Goal: Feedback & Contribution: Contribute content

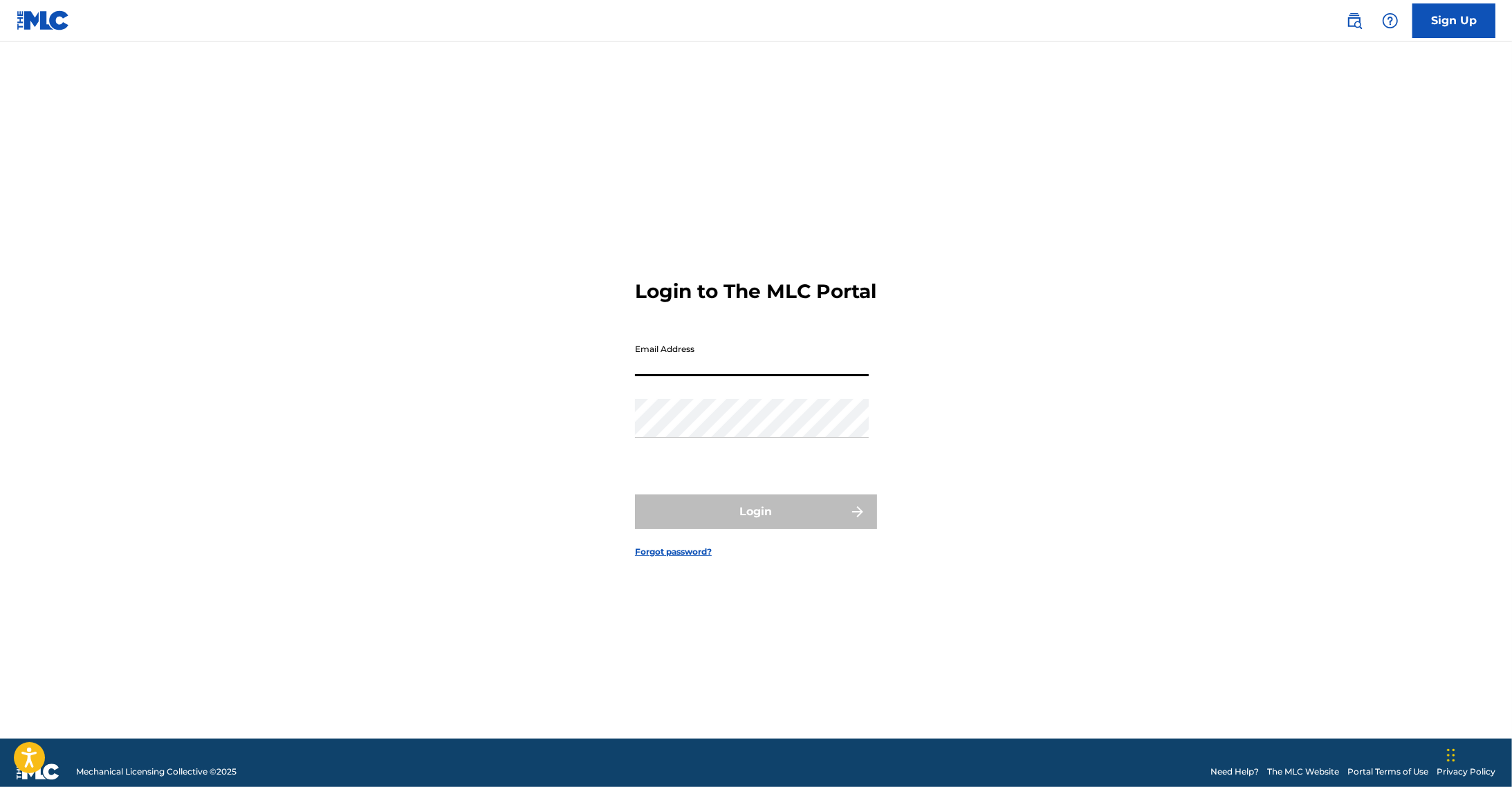
click at [736, 376] on input "Email Address" at bounding box center [752, 356] width 234 height 39
type input "[PERSON_NAME][EMAIL_ADDRESS][DOMAIN_NAME]"
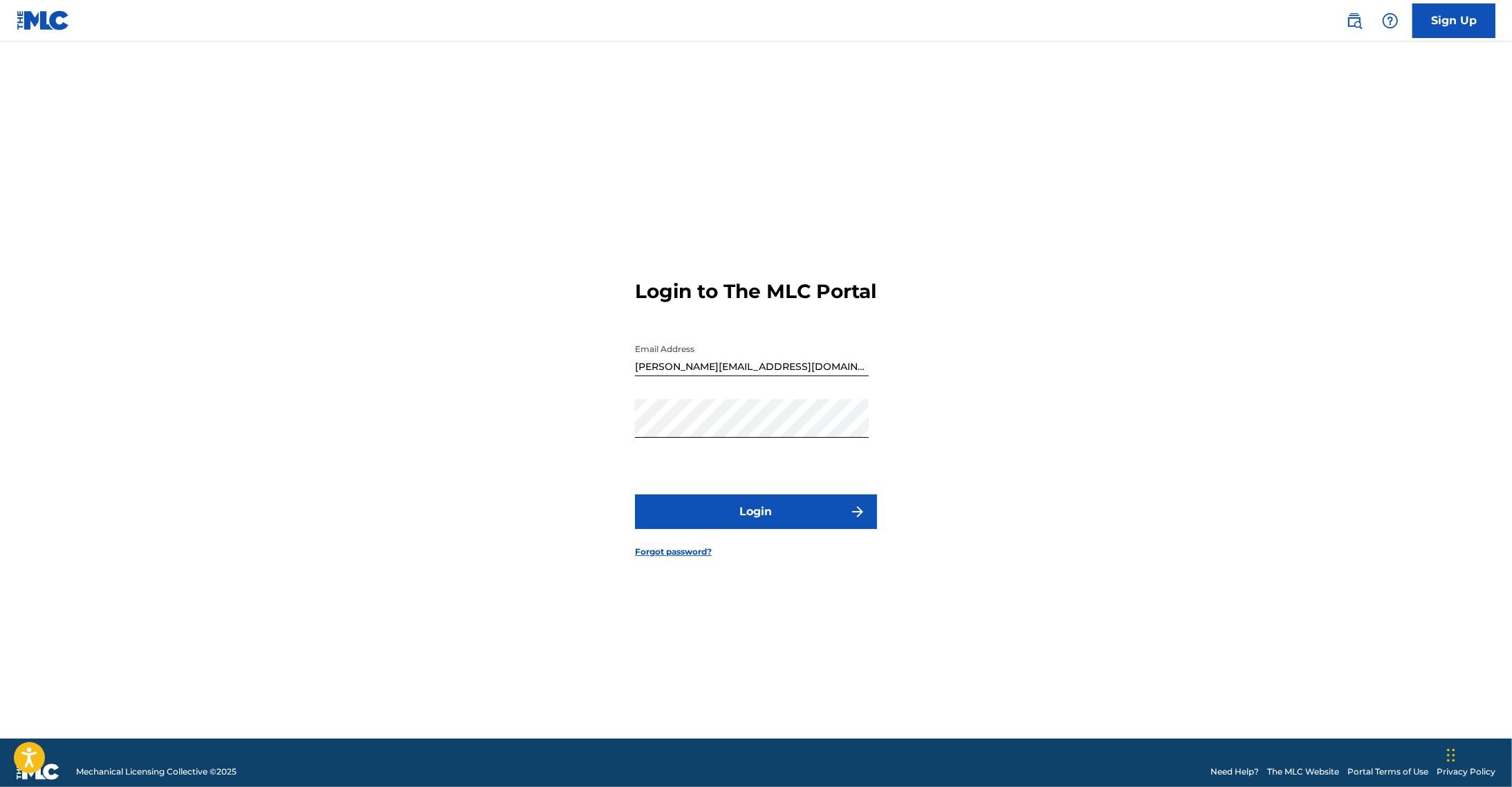
click at [749, 508] on button "Login" at bounding box center [756, 511] width 242 height 34
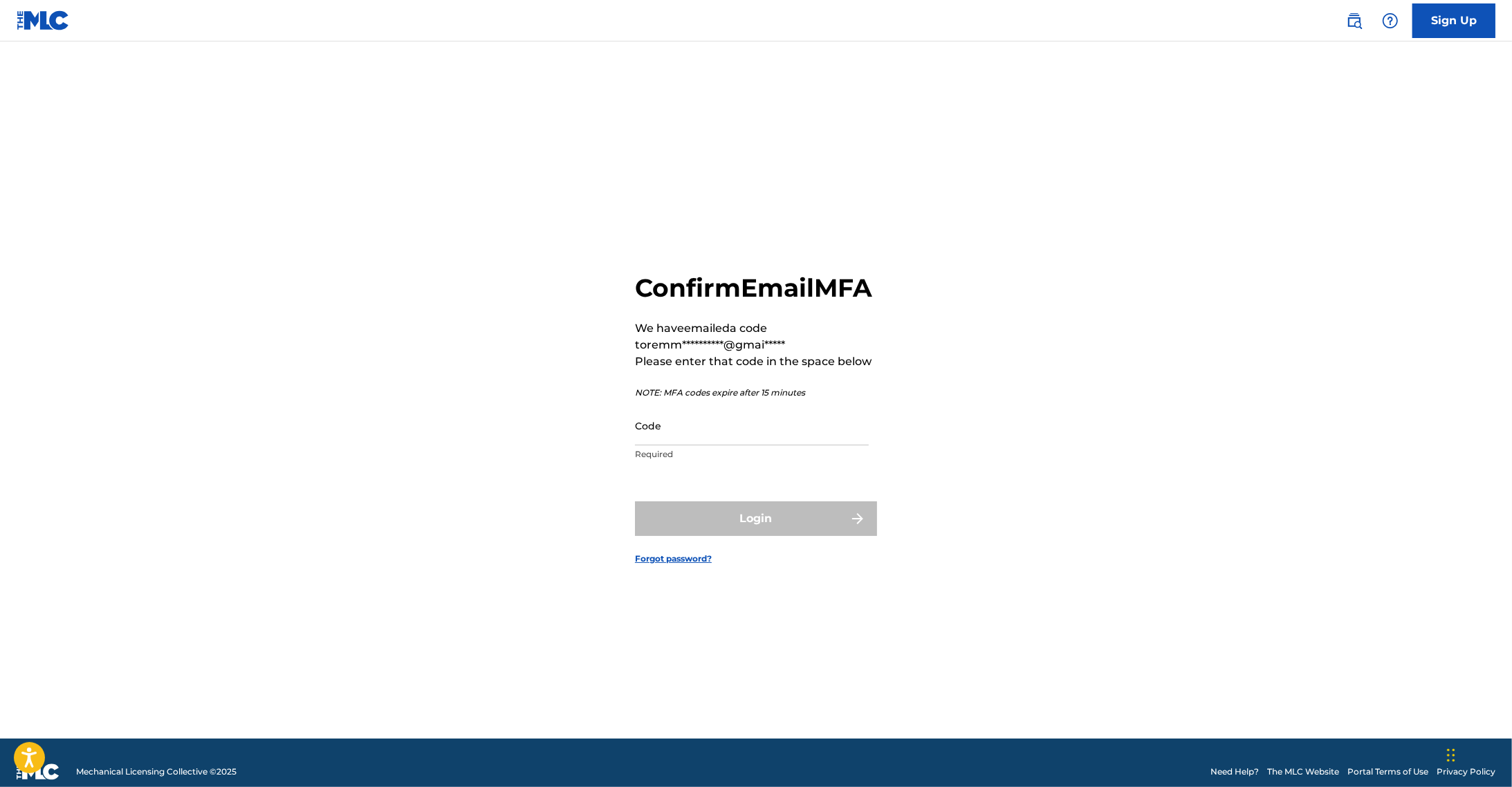
click at [675, 446] on input "Code" at bounding box center [752, 425] width 234 height 39
paste input "217577"
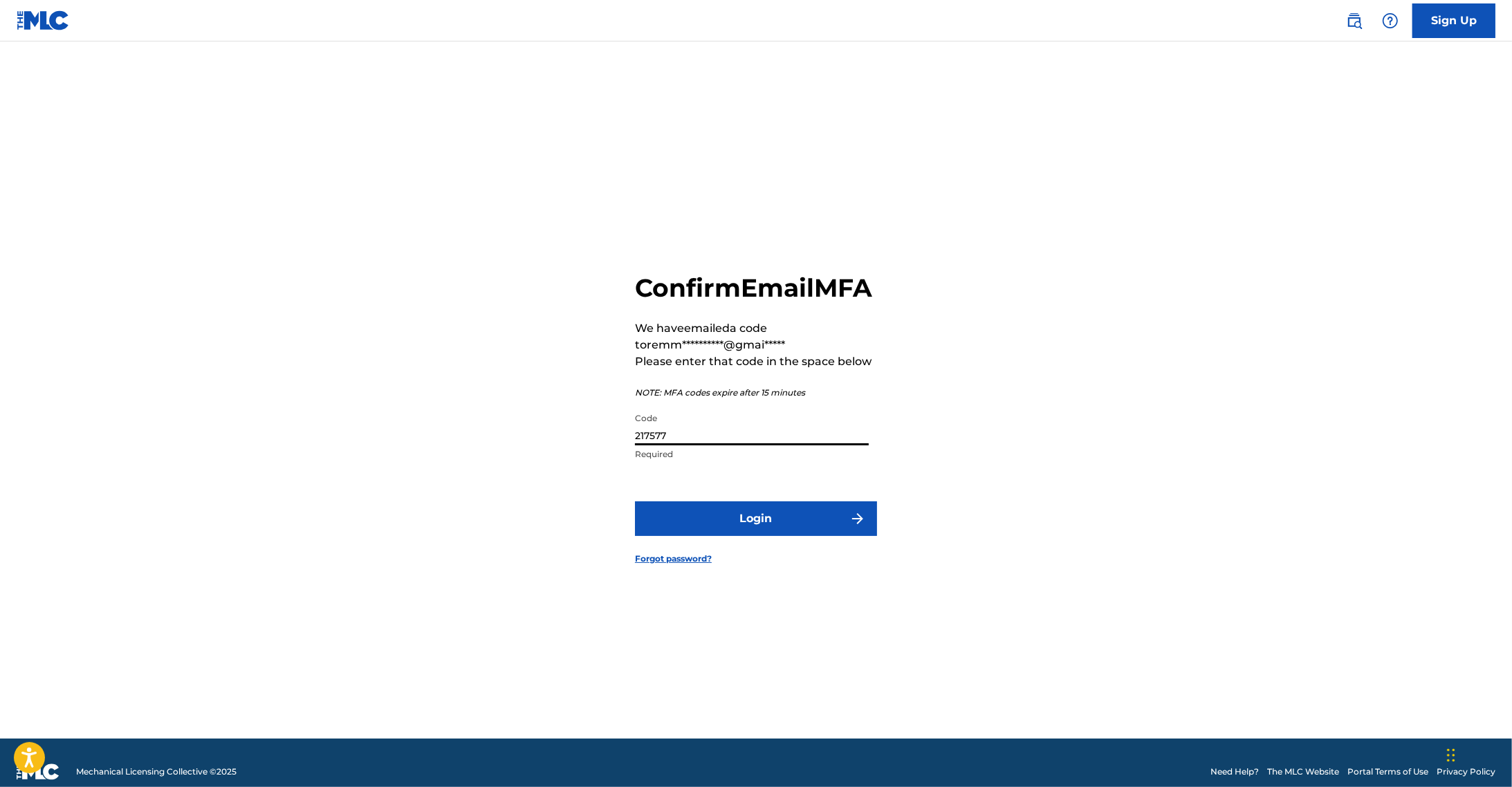
type input "217577"
click at [710, 527] on button "Login" at bounding box center [756, 518] width 242 height 34
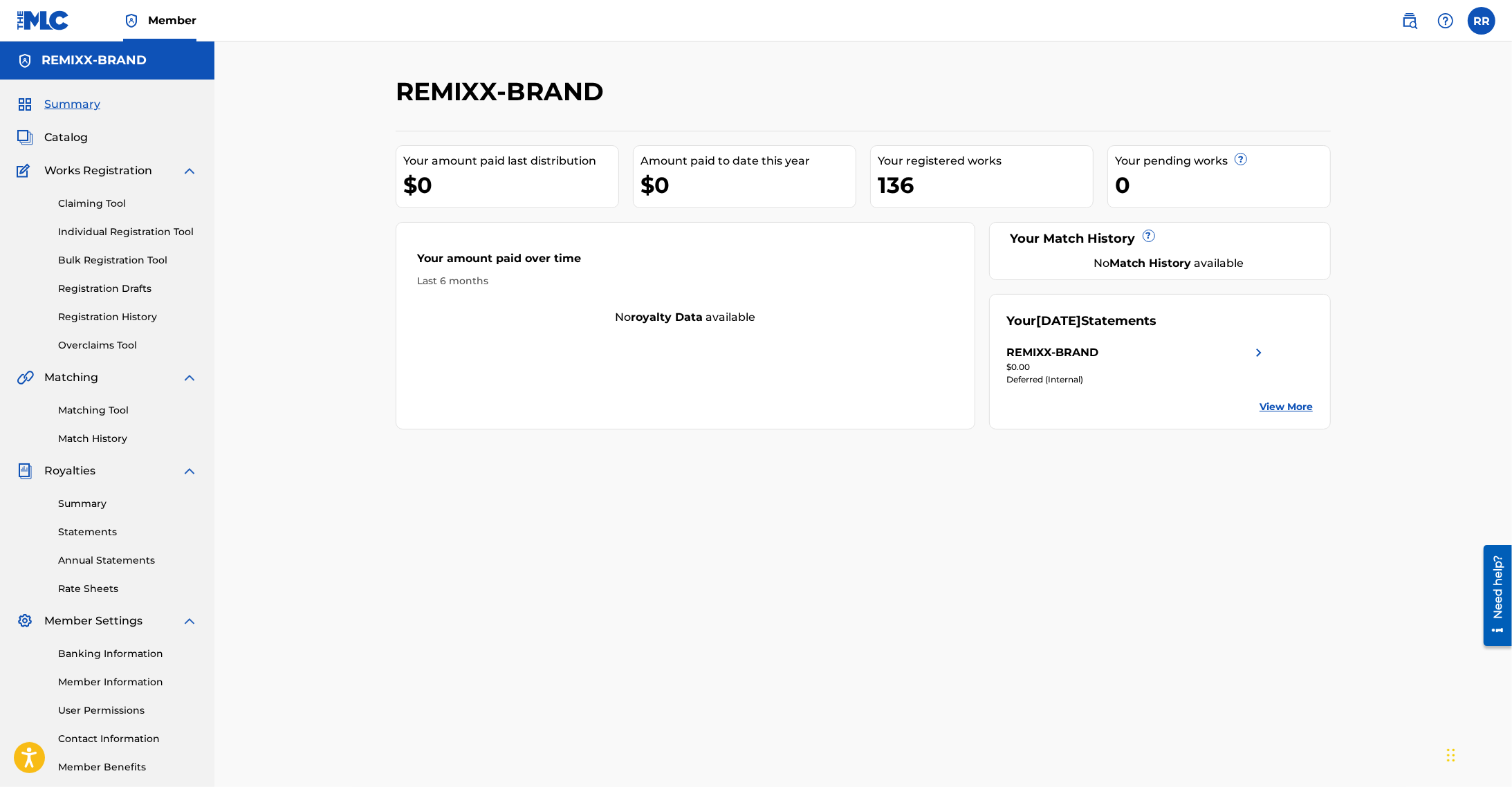
click at [74, 102] on span "Summary" at bounding box center [72, 104] width 56 height 17
click at [1260, 351] on img at bounding box center [1259, 353] width 17 height 17
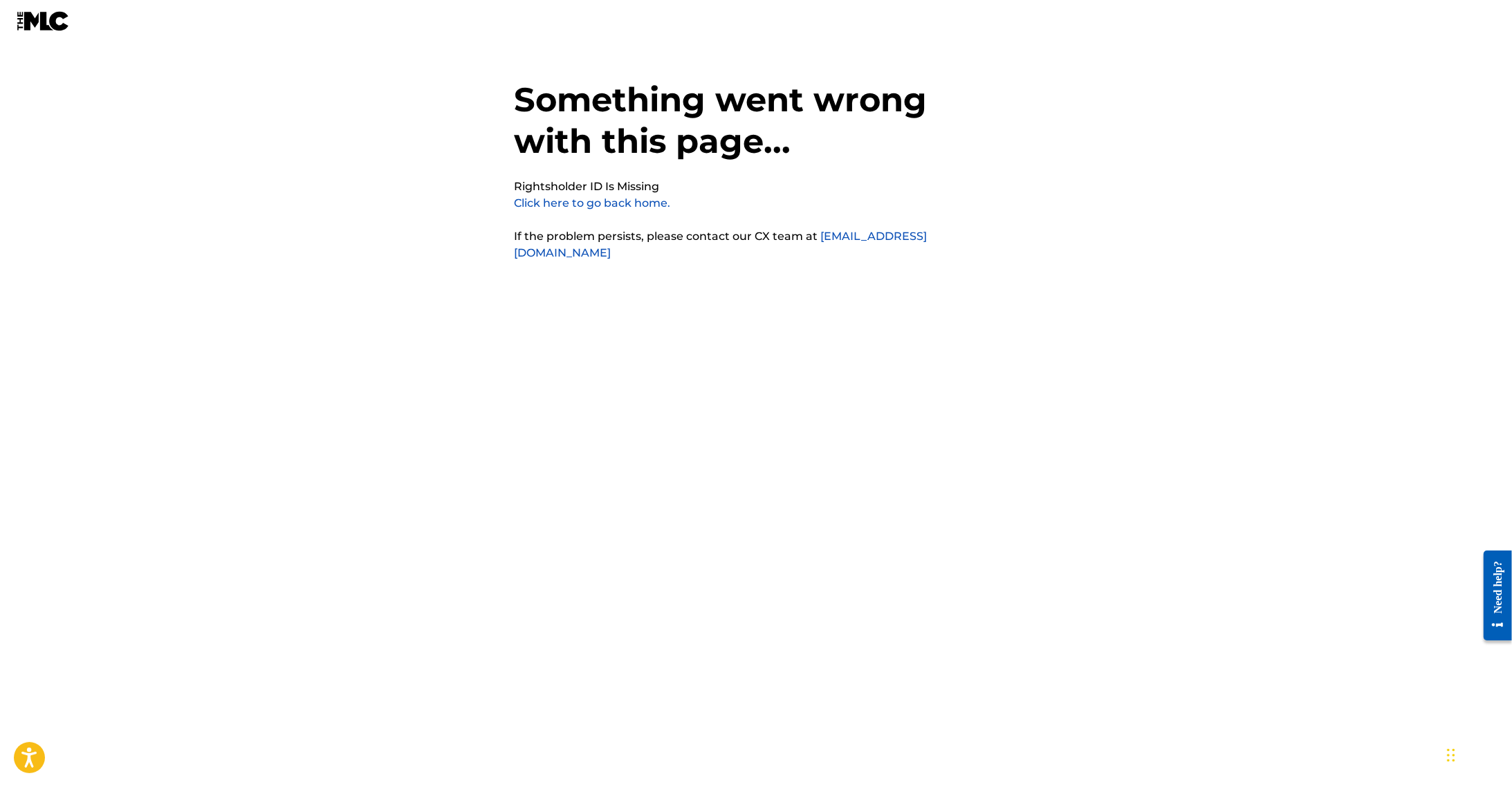
click at [579, 204] on link "Click here to go back home." at bounding box center [592, 203] width 156 height 13
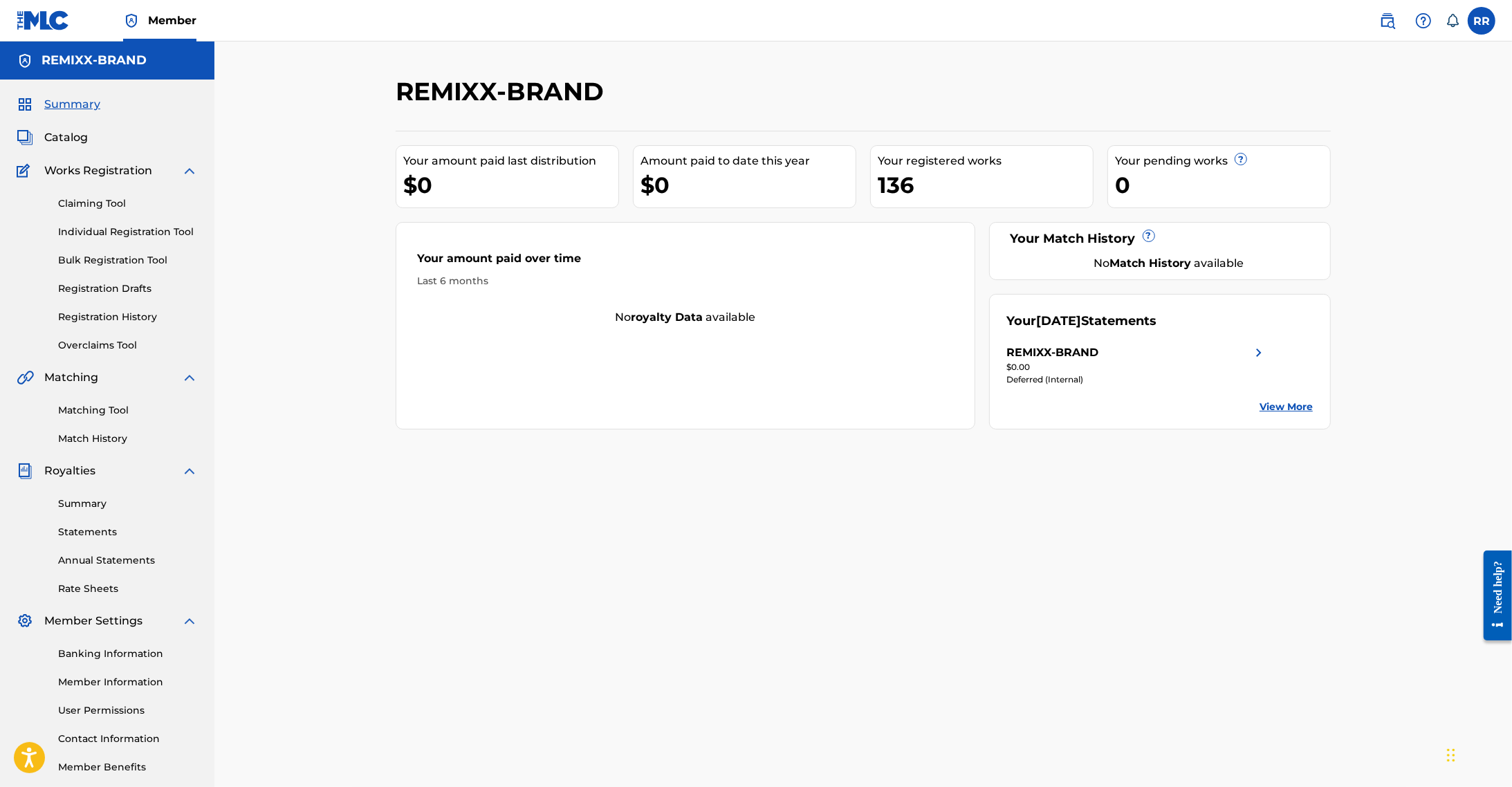
click at [1252, 351] on img at bounding box center [1259, 353] width 17 height 17
click at [73, 196] on link "Claiming Tool" at bounding box center [128, 203] width 139 height 14
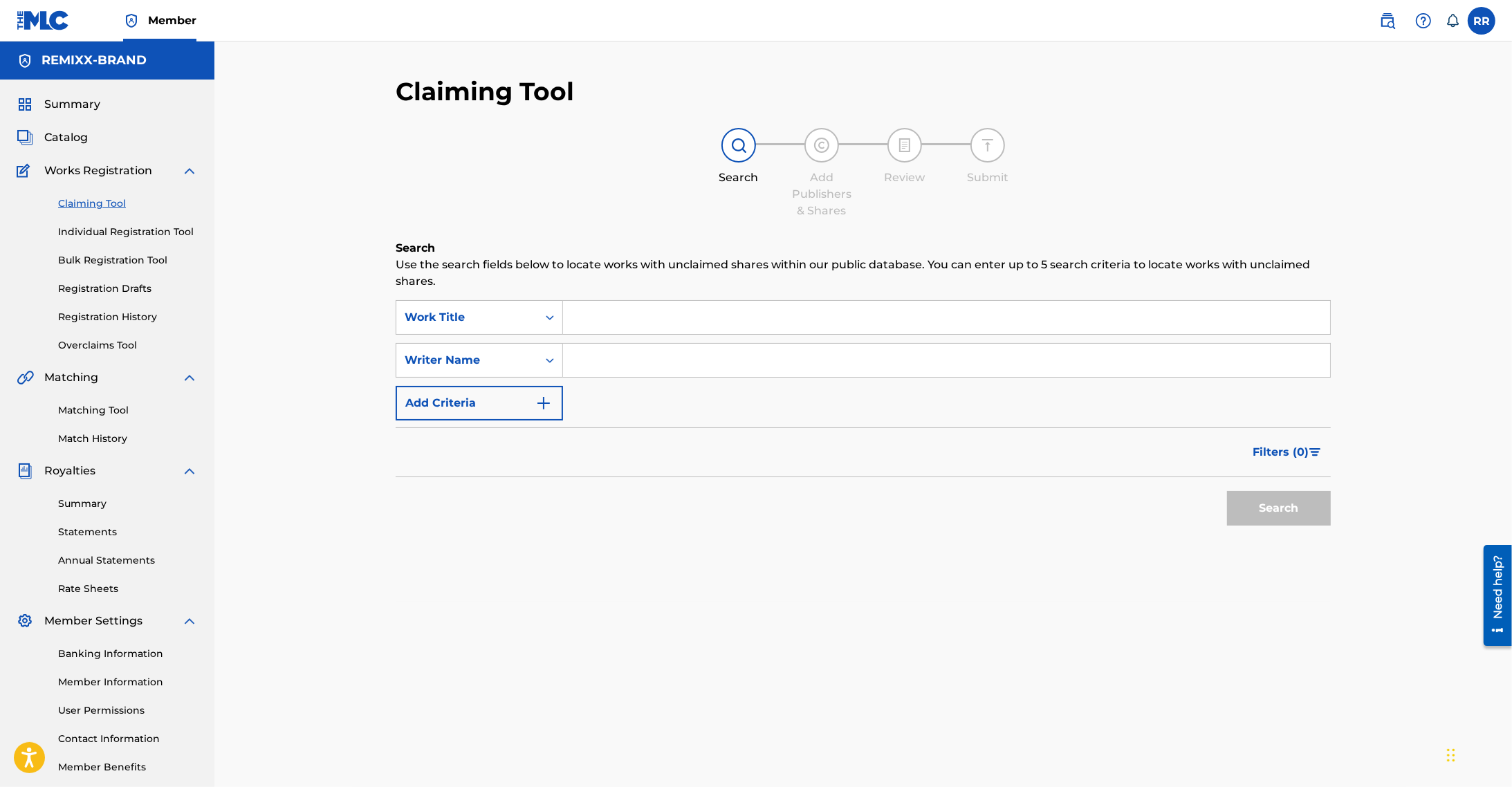
click at [121, 230] on link "Individual Registration Tool" at bounding box center [128, 231] width 139 height 14
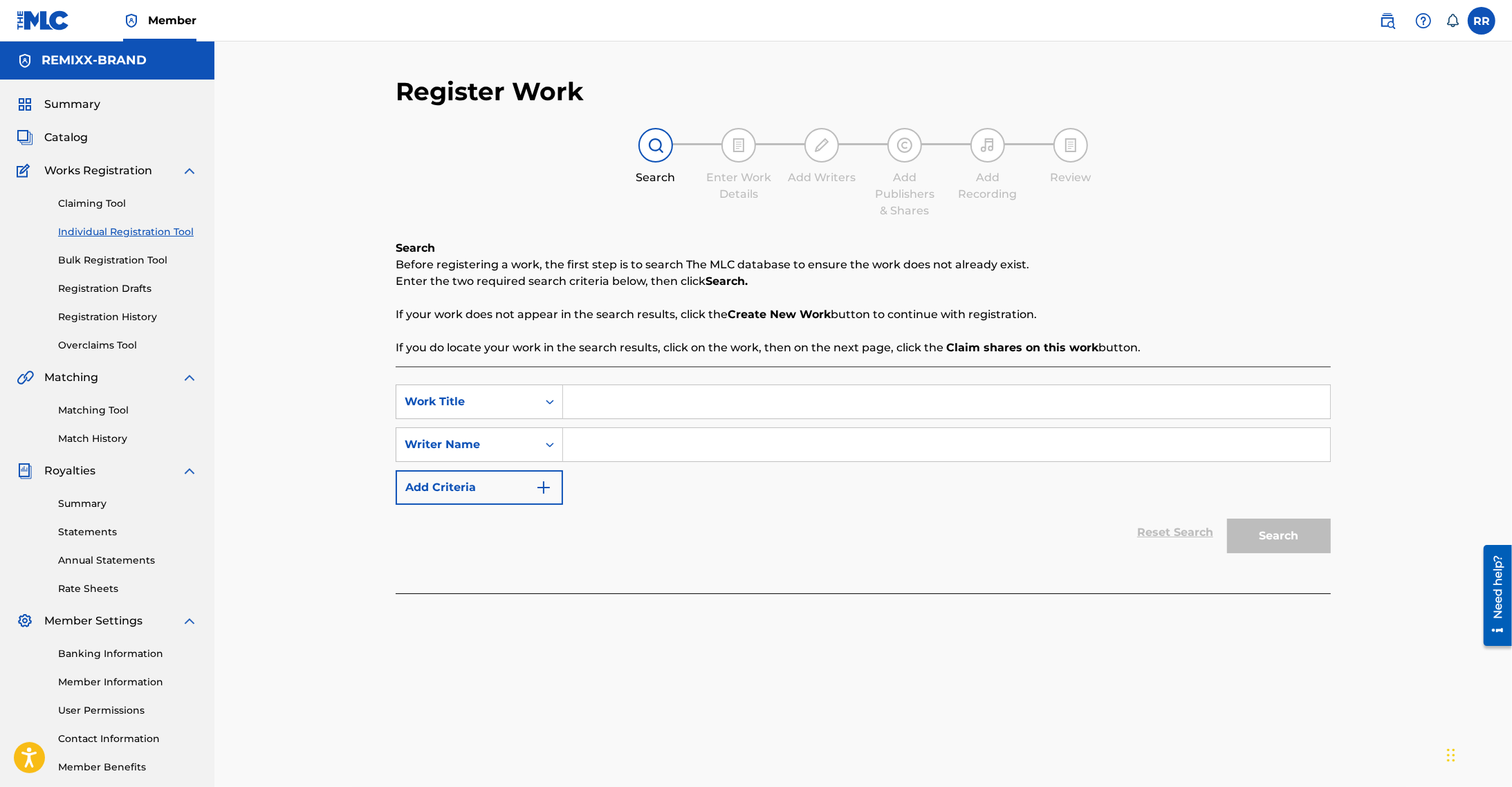
click at [652, 396] on input "Search Form" at bounding box center [946, 401] width 767 height 33
click at [607, 399] on input "Search Form" at bounding box center [946, 401] width 767 height 33
paste input "Eternal City"
type input "Eternal City"
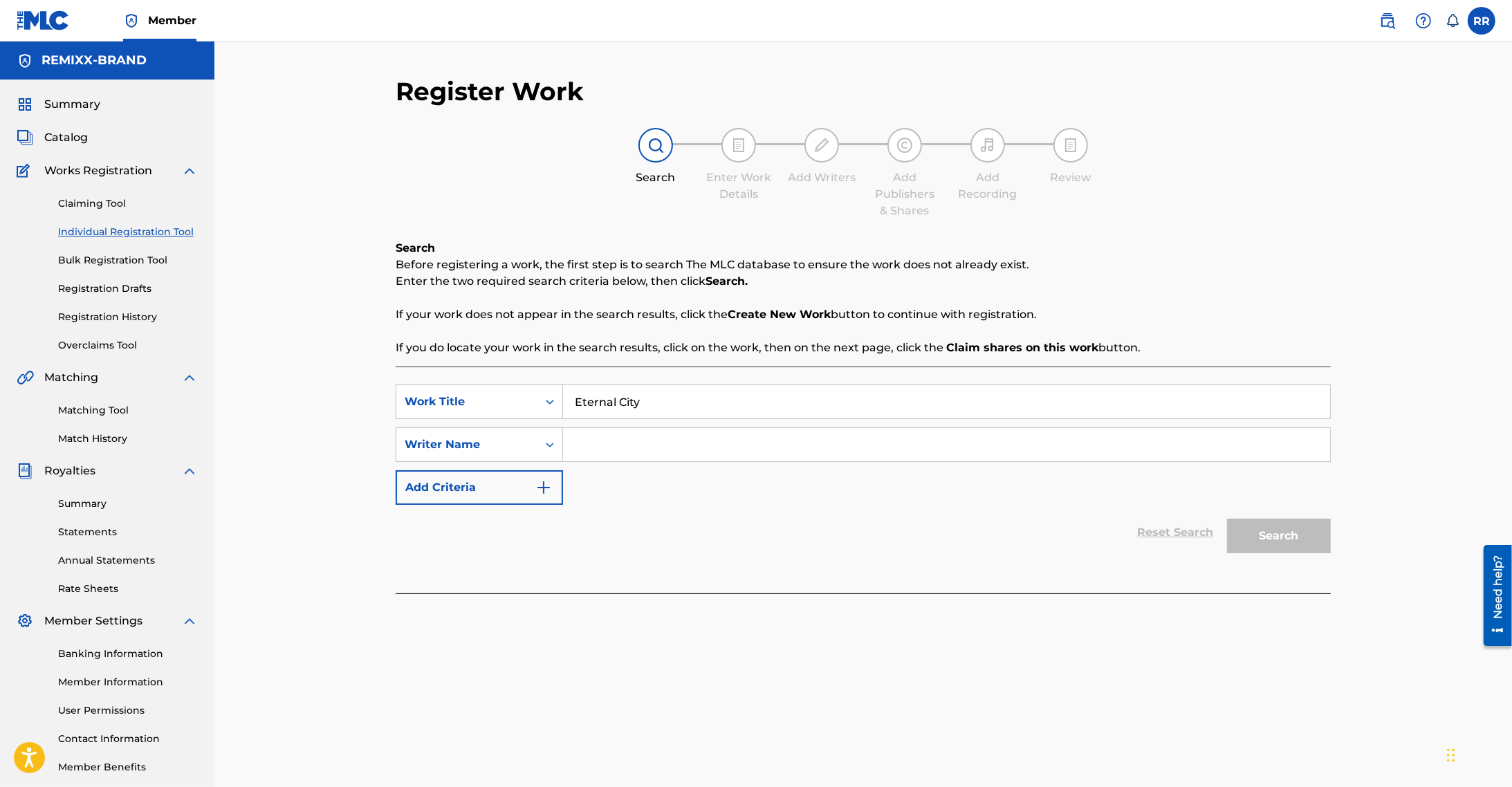
click at [617, 441] on input "Search Form" at bounding box center [946, 445] width 767 height 33
type input "Remmell Rojas"
click at [1299, 539] on button "Search" at bounding box center [1279, 535] width 104 height 34
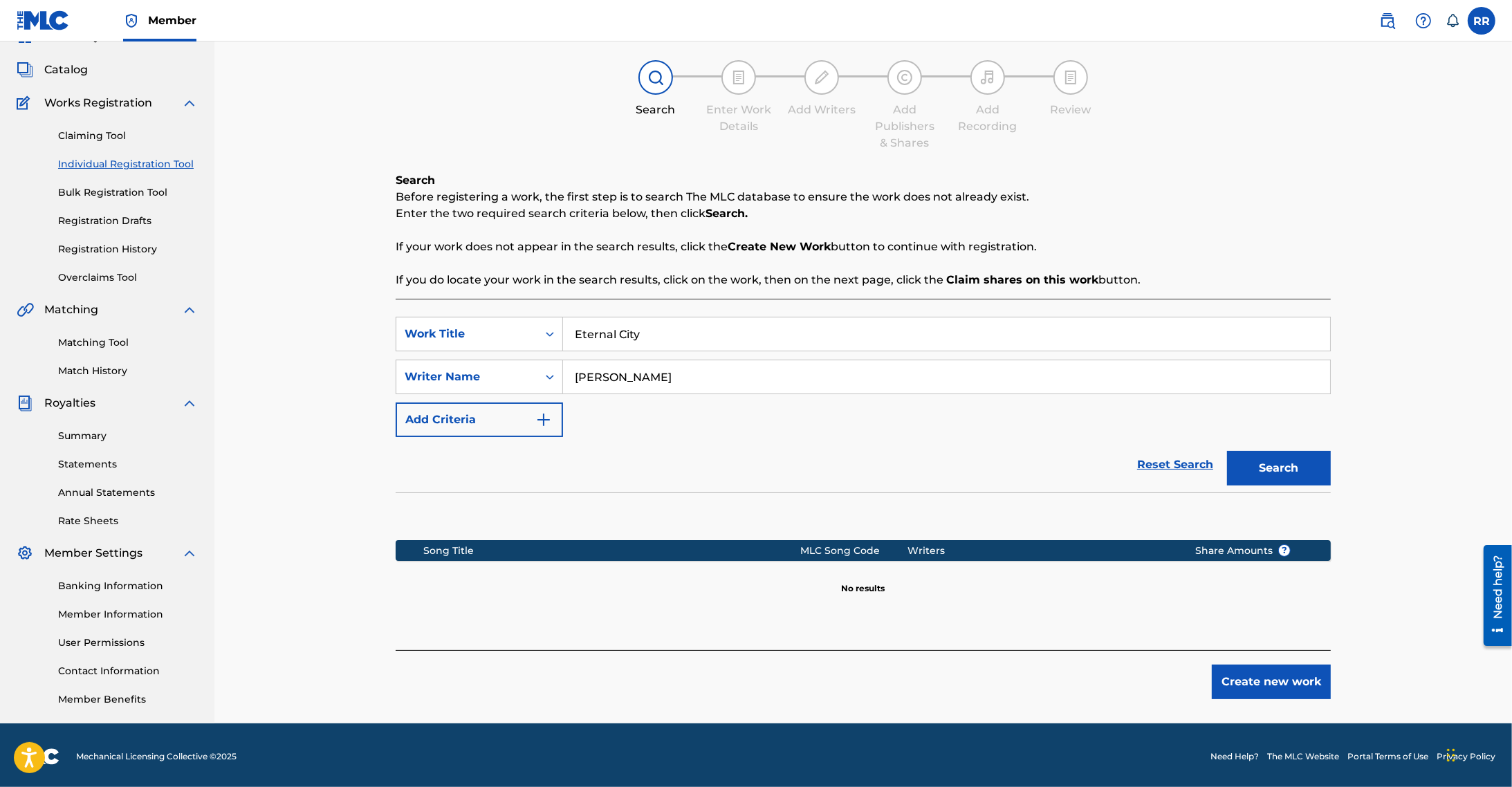
scroll to position [70, 0]
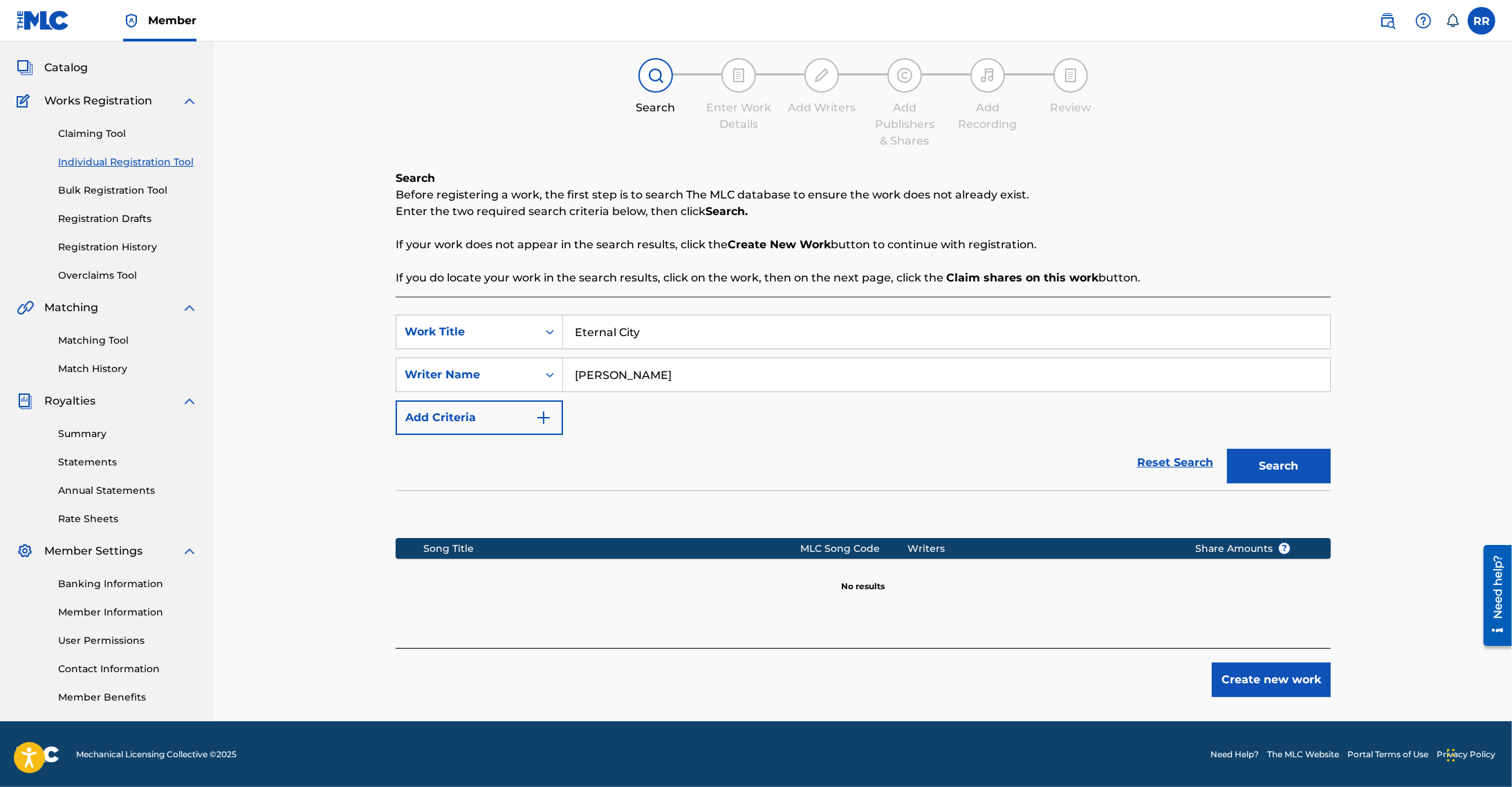
click at [1238, 668] on button "Create new work" at bounding box center [1271, 679] width 119 height 34
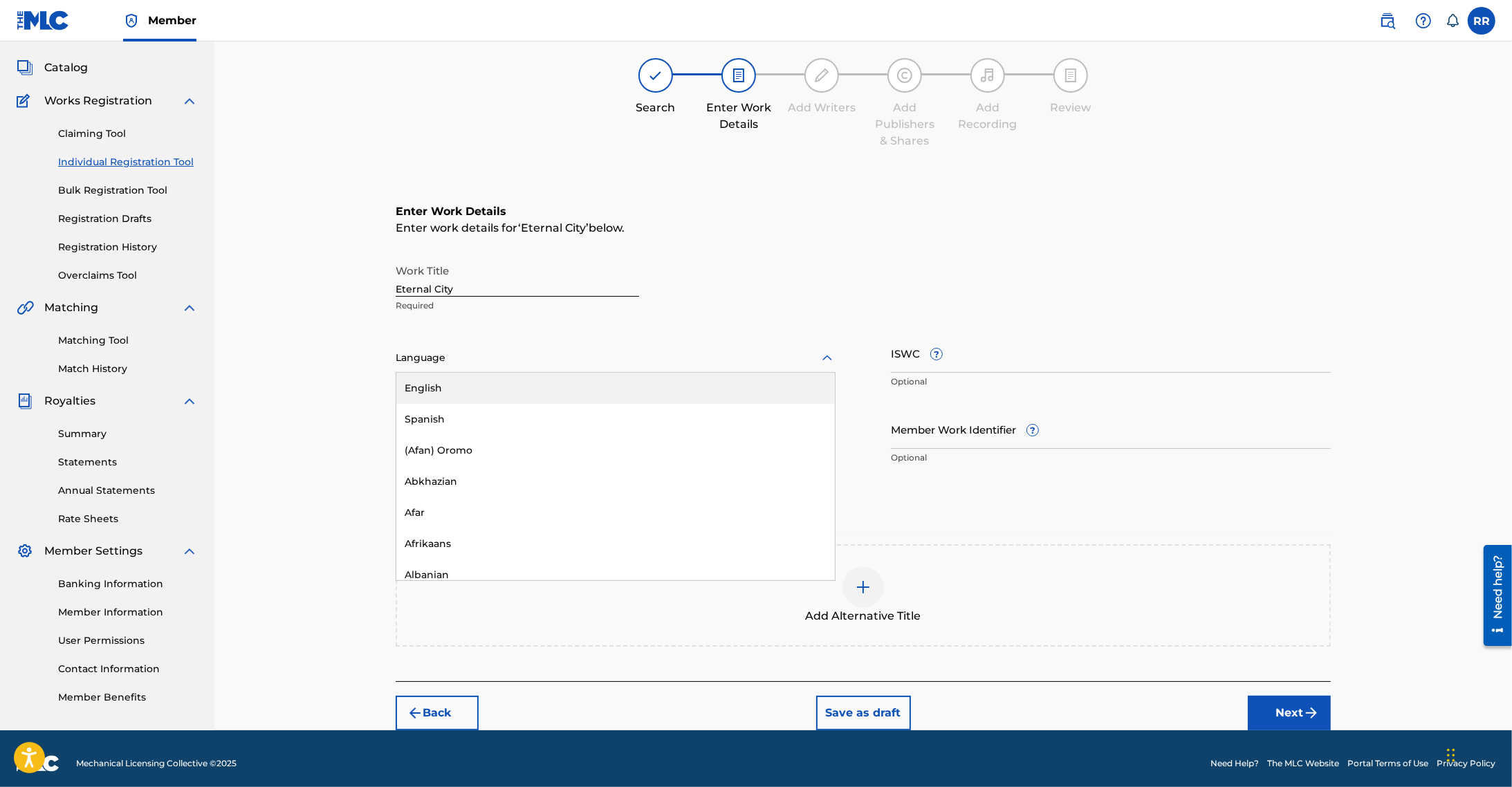
click at [555, 358] on div at bounding box center [615, 357] width 440 height 18
click at [462, 381] on div "English" at bounding box center [615, 388] width 438 height 31
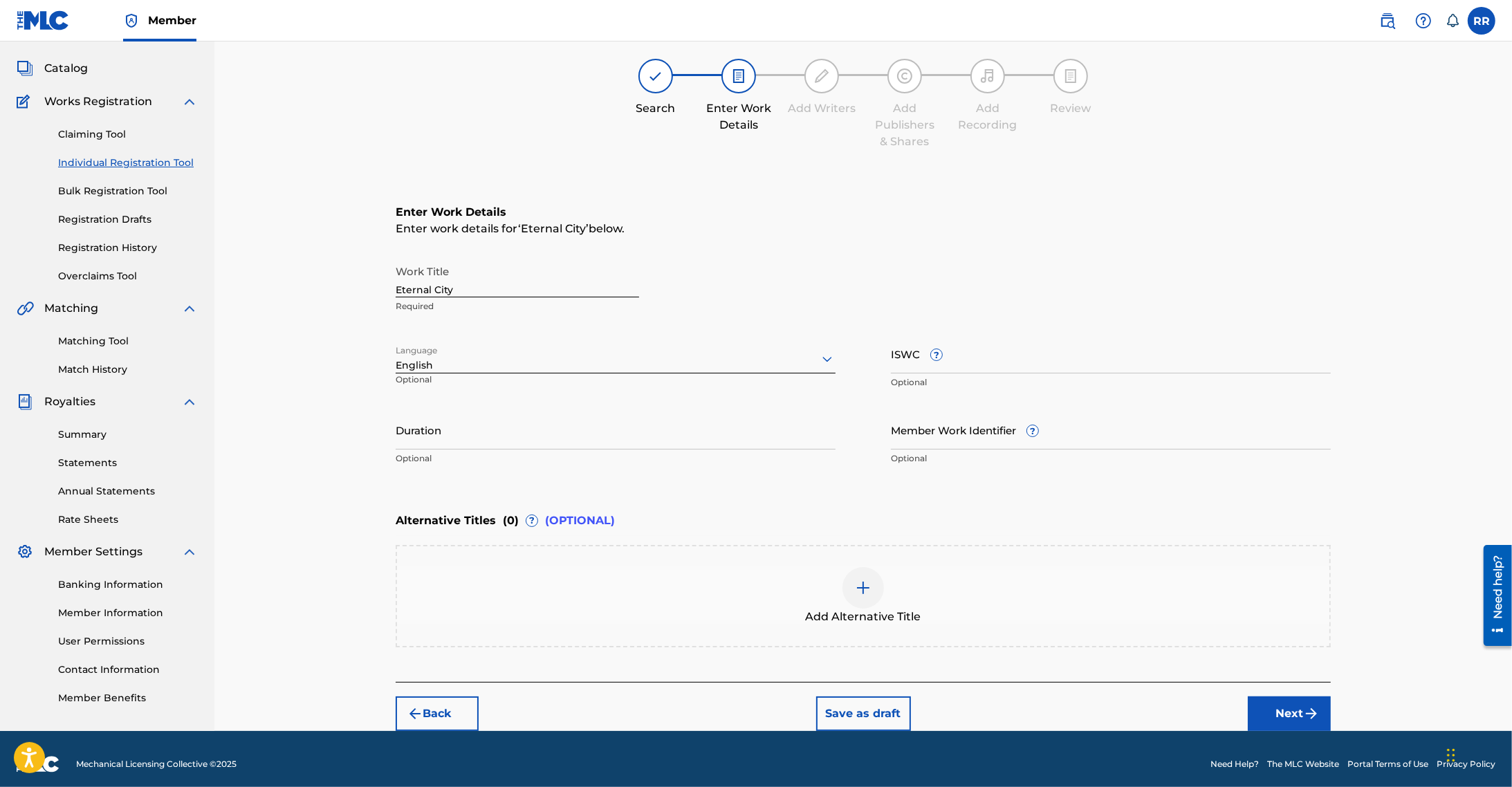
scroll to position [78, 0]
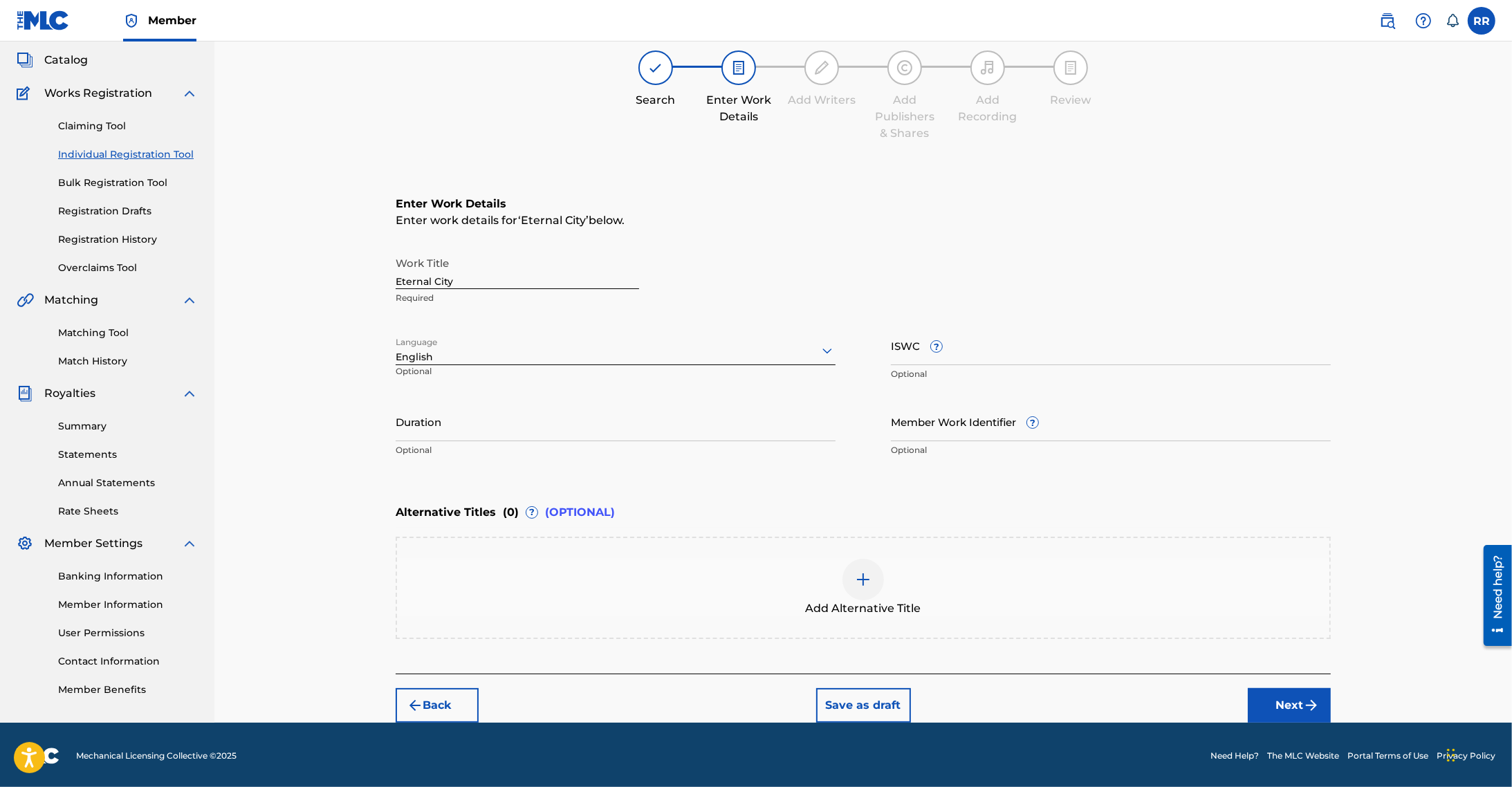
click at [1307, 703] on img "submit" at bounding box center [1312, 705] width 17 height 17
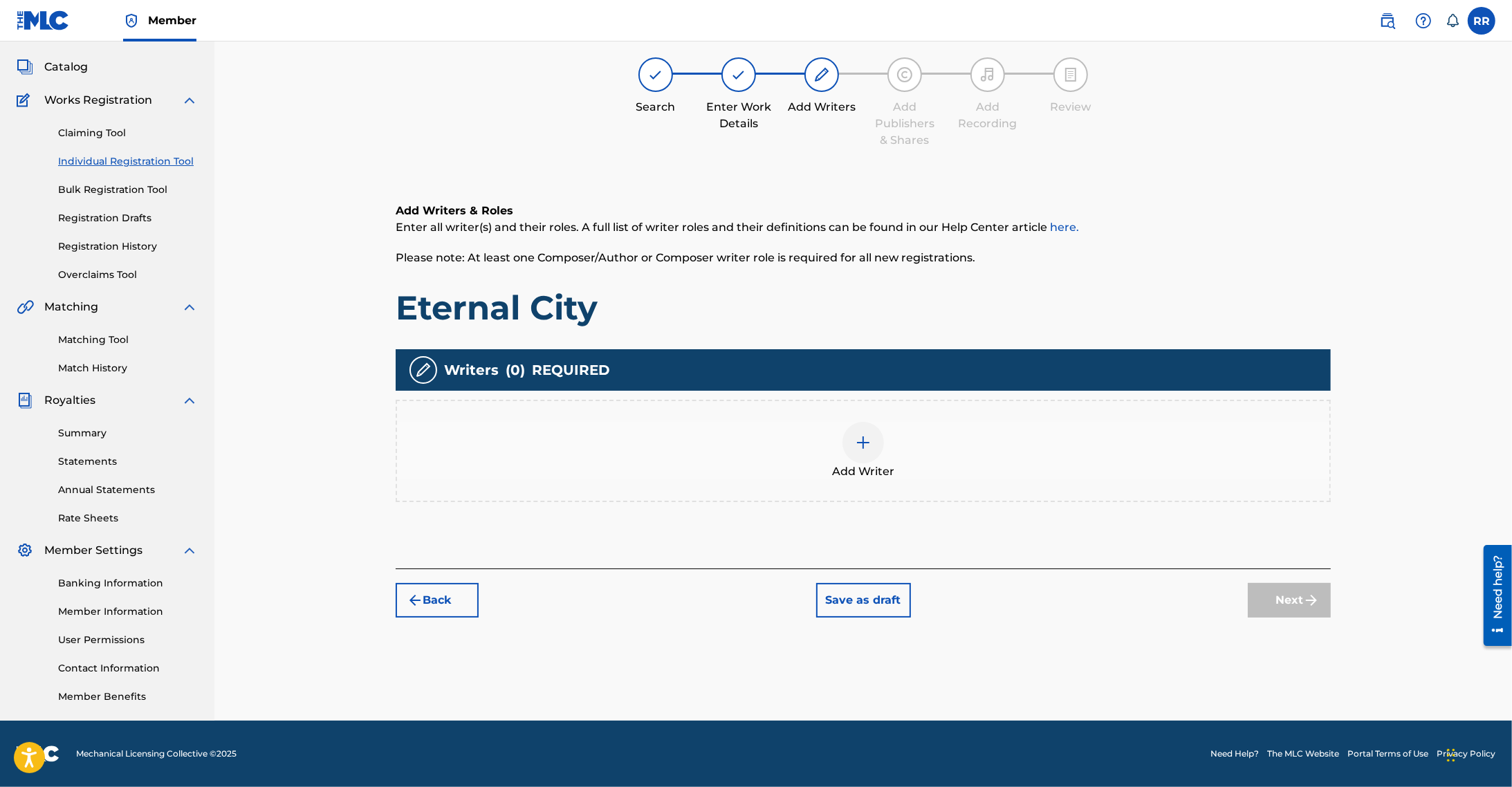
scroll to position [63, 0]
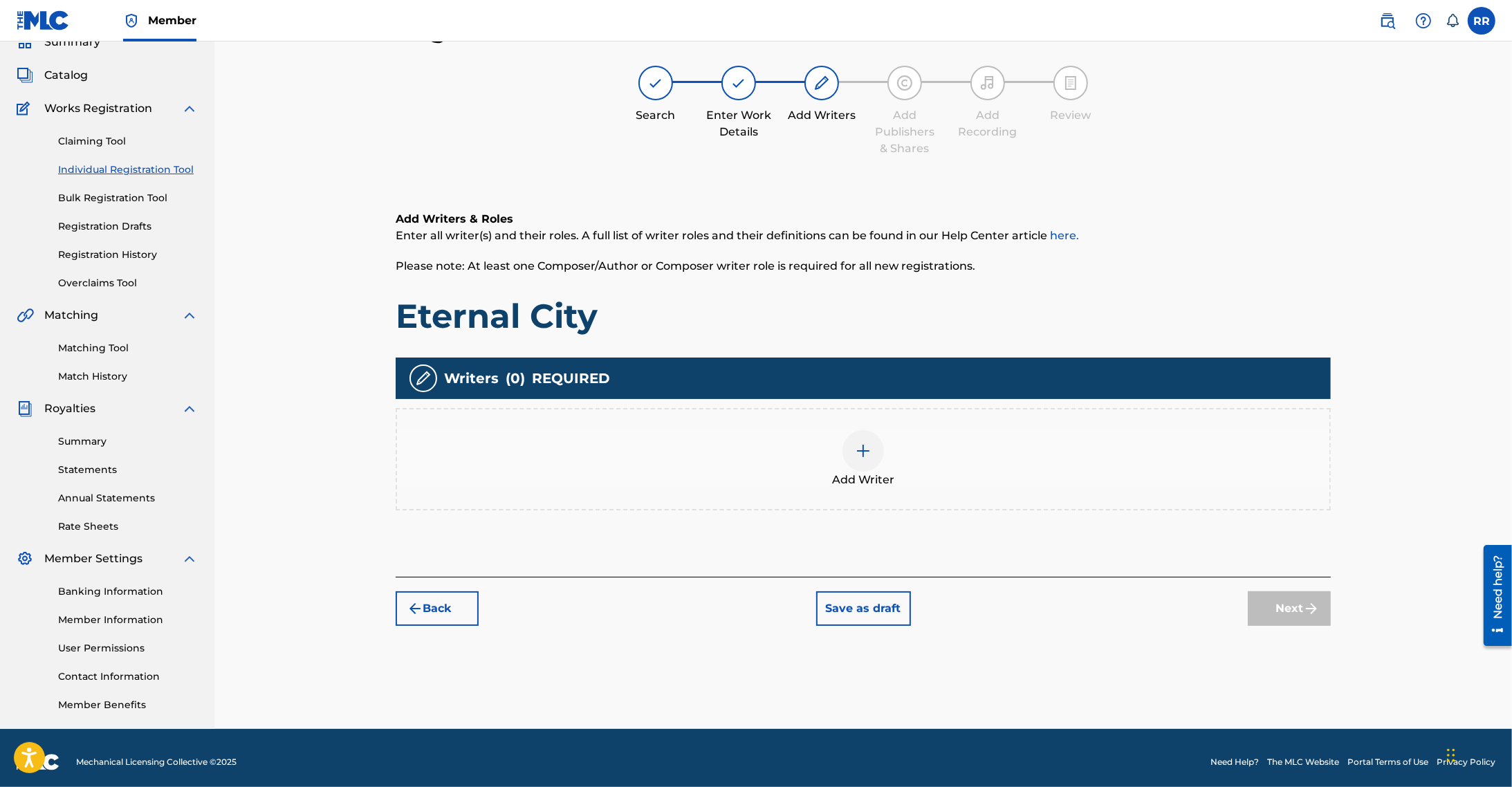
click at [865, 467] on div at bounding box center [863, 451] width 42 height 42
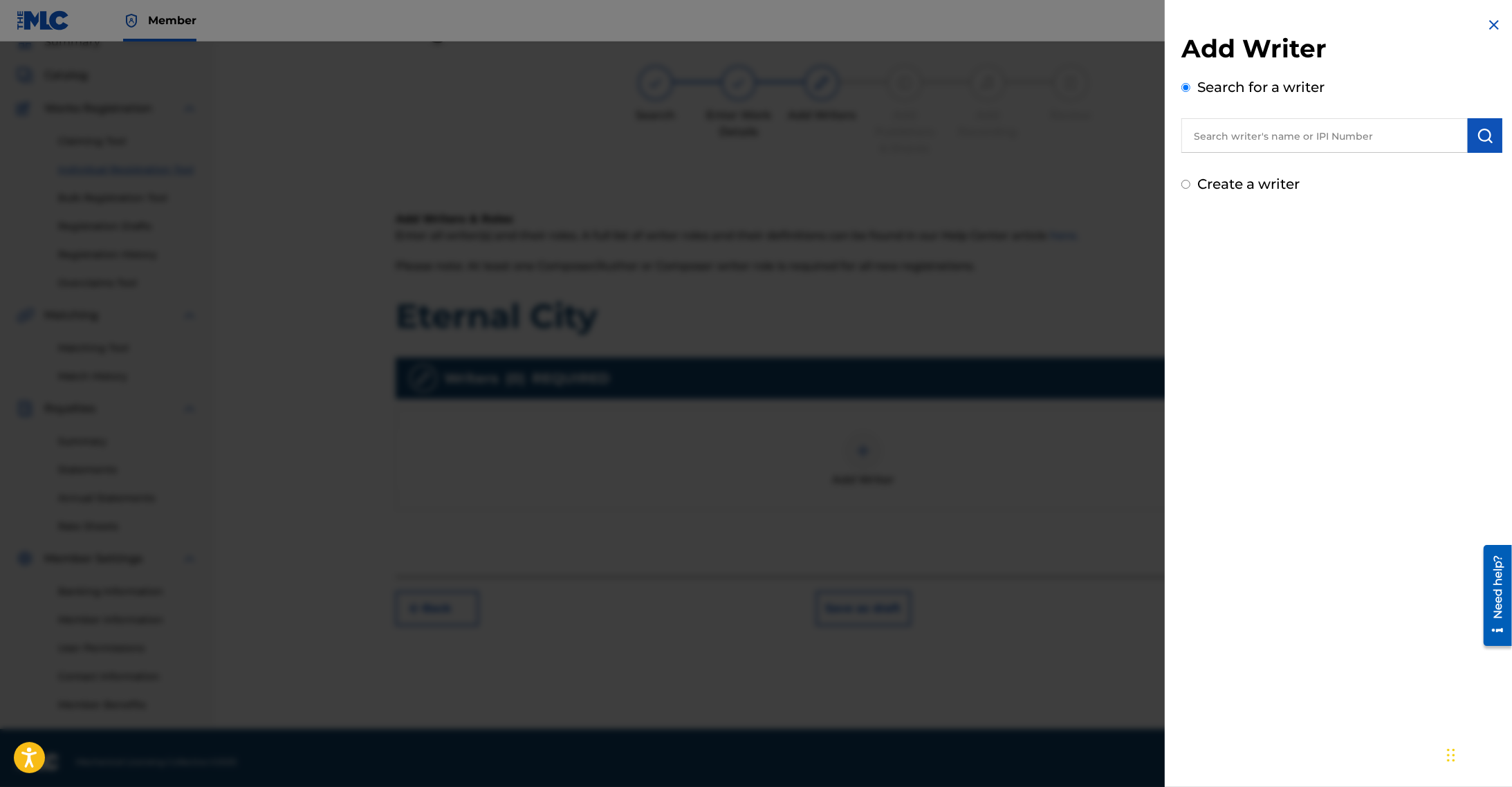
click at [1333, 136] on input "text" at bounding box center [1324, 135] width 286 height 34
click at [1236, 195] on strong "remmell" at bounding box center [1242, 192] width 99 height 13
type input "remmell rojas"
click at [1482, 136] on img "submit" at bounding box center [1485, 135] width 17 height 17
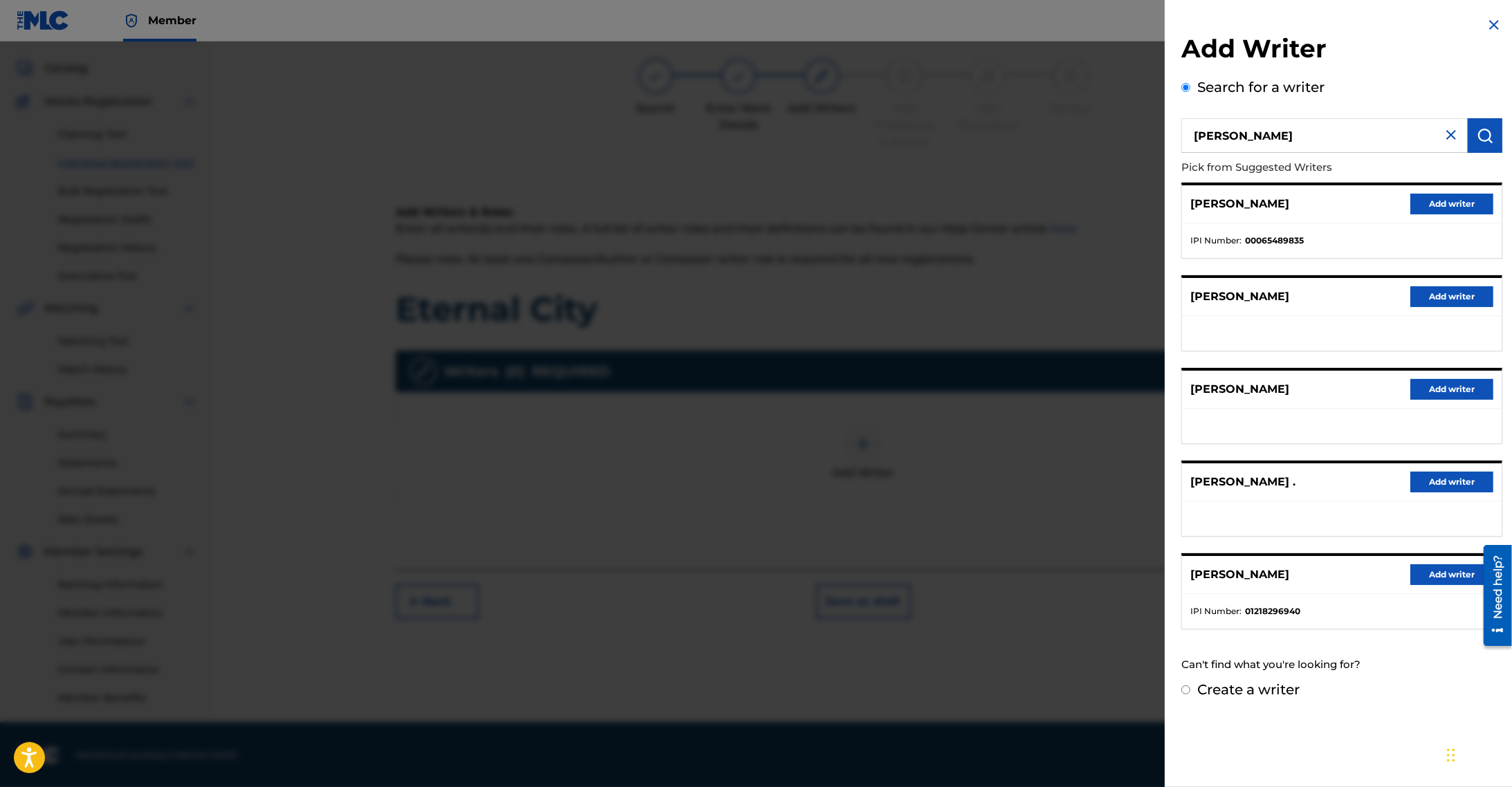
scroll to position [70, 0]
click at [1426, 578] on button "Add writer" at bounding box center [1451, 574] width 83 height 21
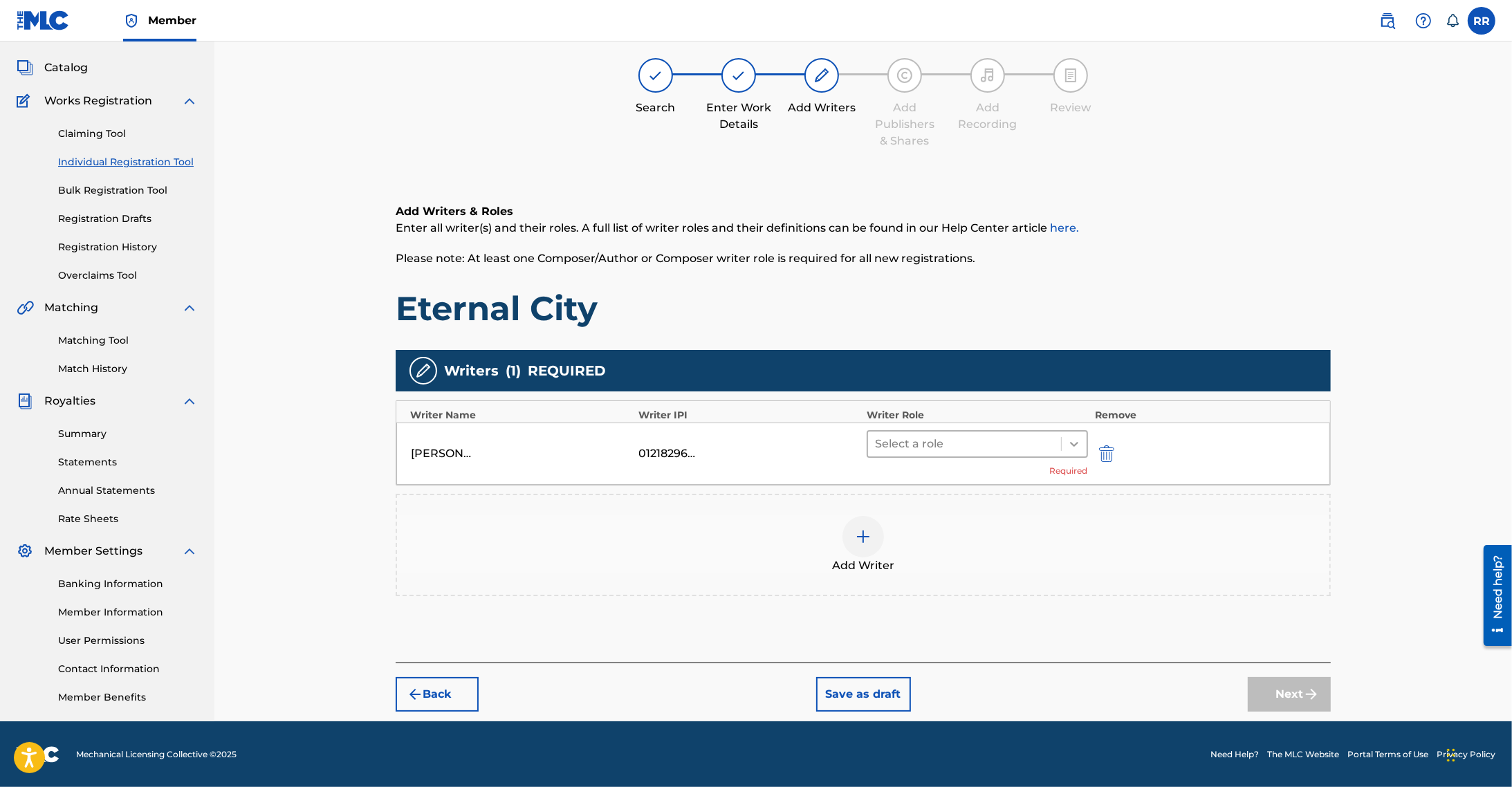
click at [1075, 446] on icon at bounding box center [1074, 444] width 14 height 14
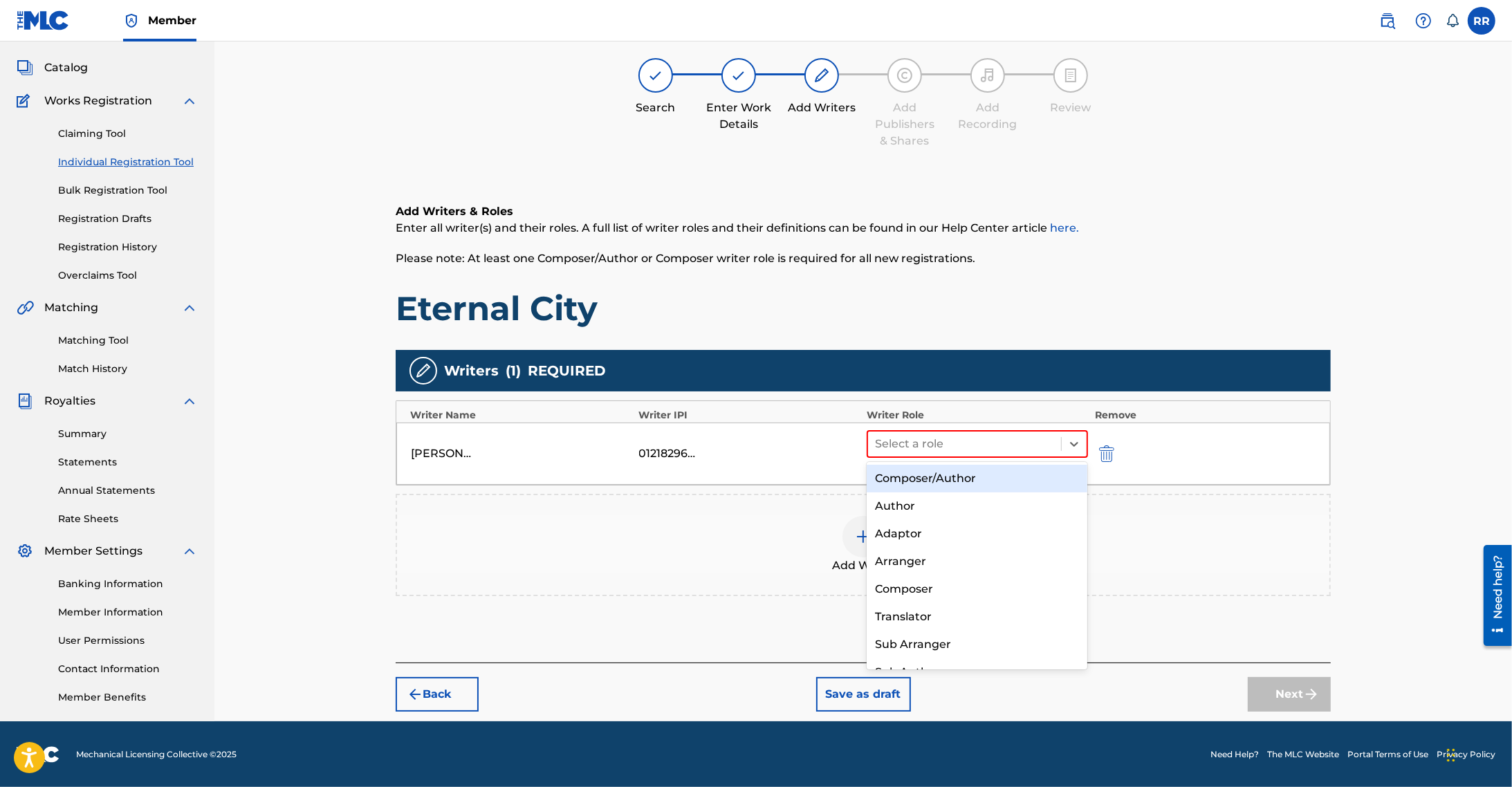
click at [1034, 479] on div "Composer/Author" at bounding box center [977, 478] width 220 height 28
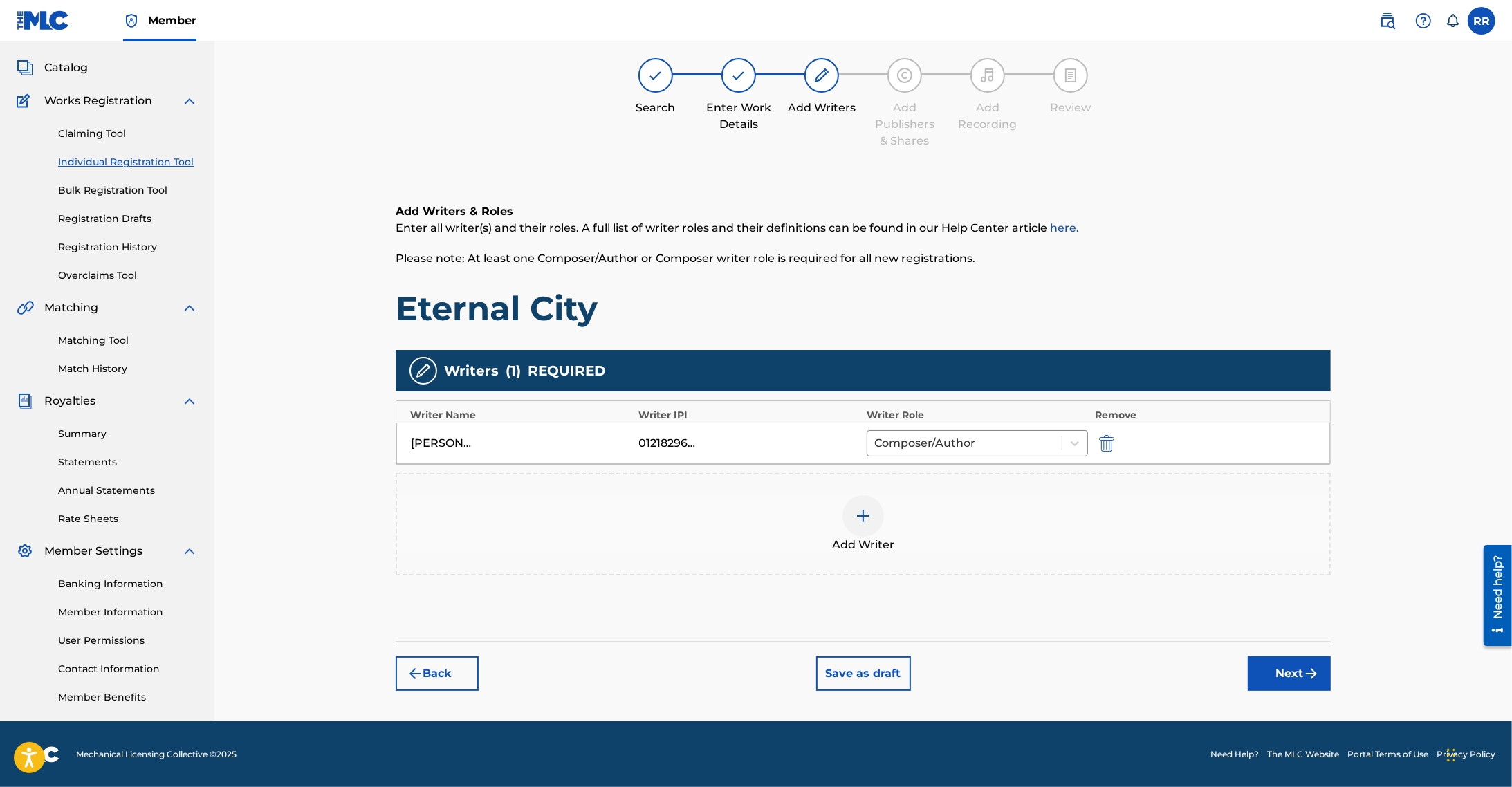
click at [1285, 668] on button "Next" at bounding box center [1289, 673] width 83 height 34
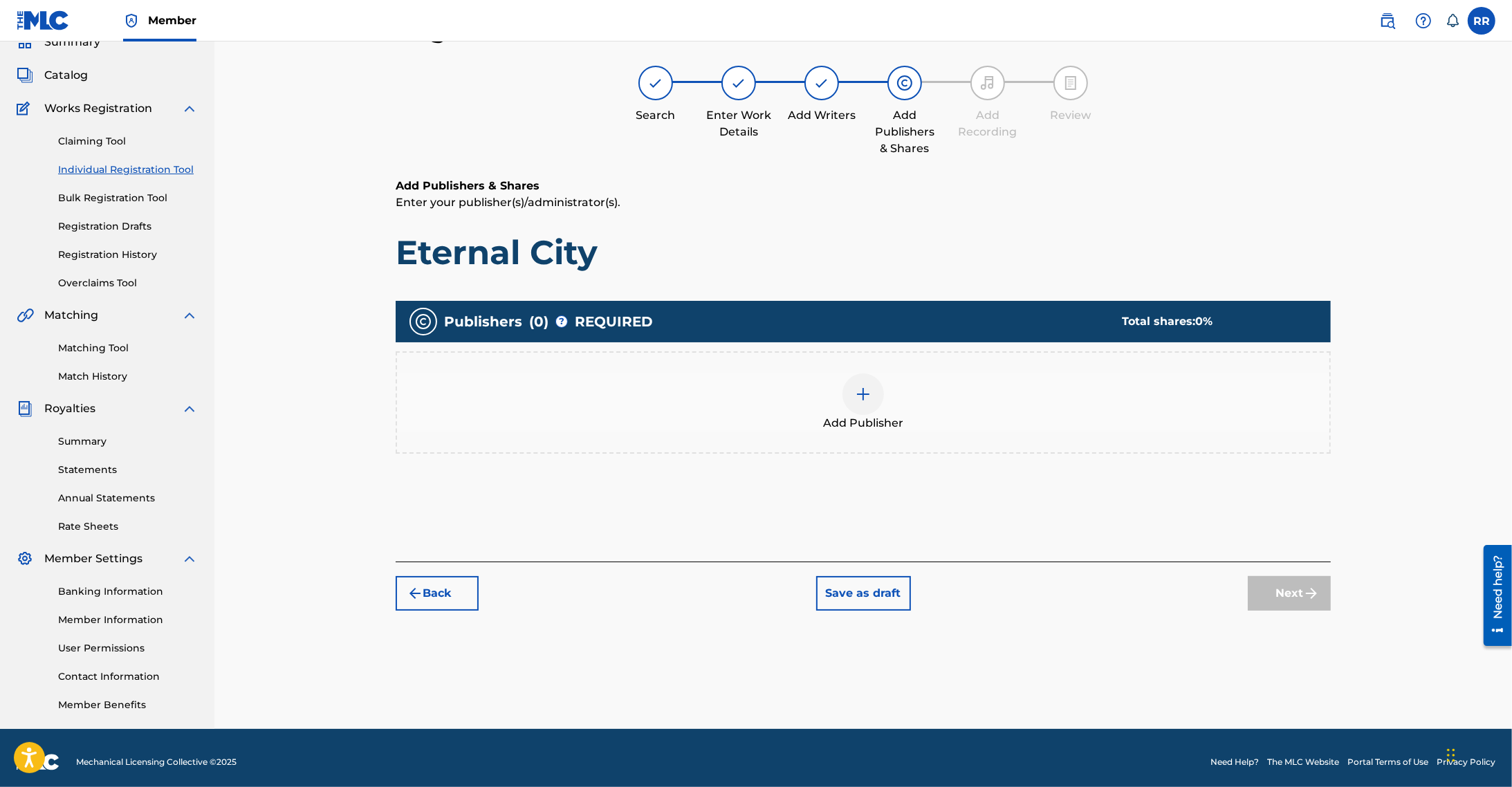
click at [857, 388] on img at bounding box center [863, 394] width 17 height 17
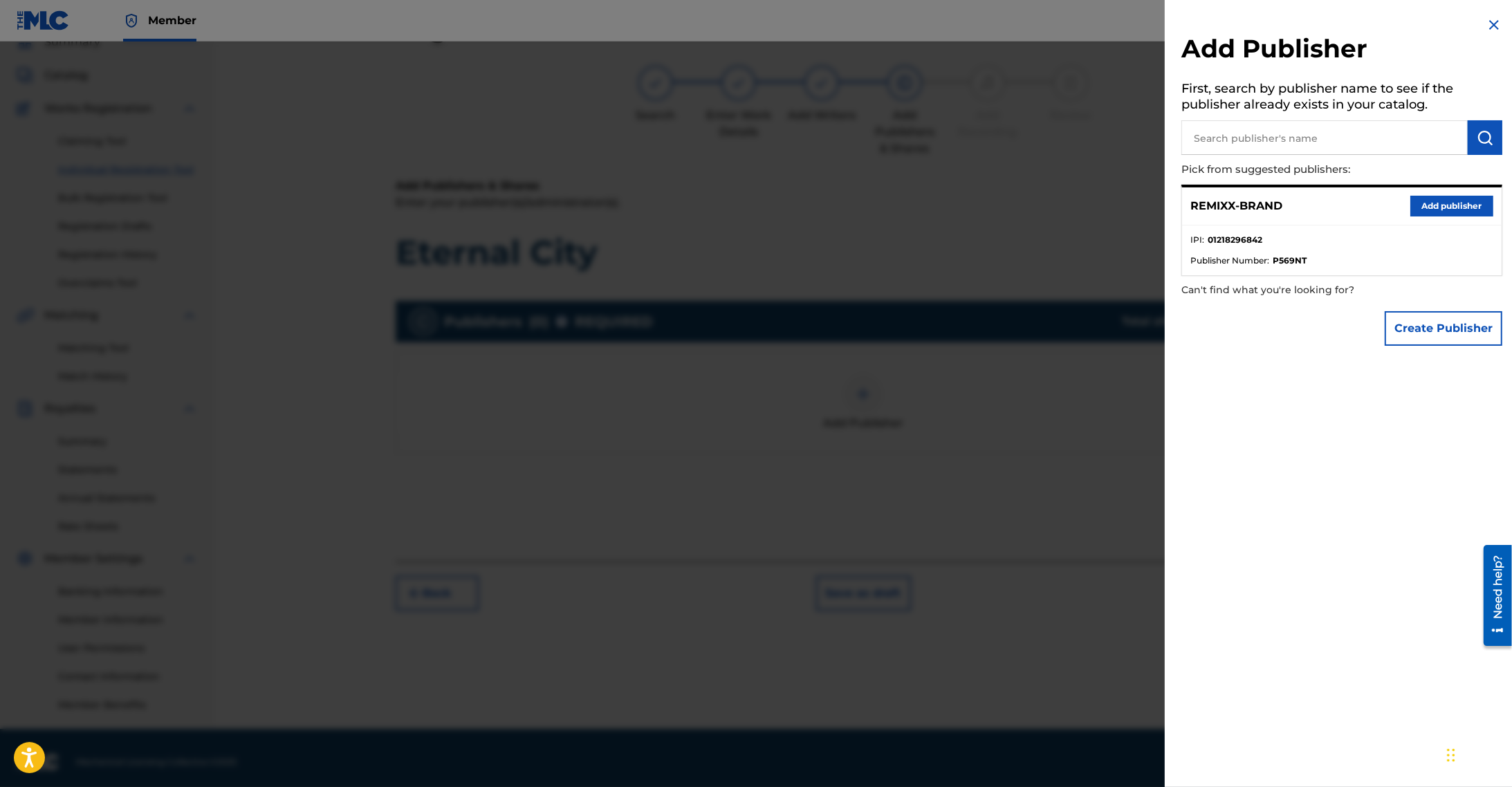
click at [1458, 209] on button "Add publisher" at bounding box center [1451, 205] width 83 height 21
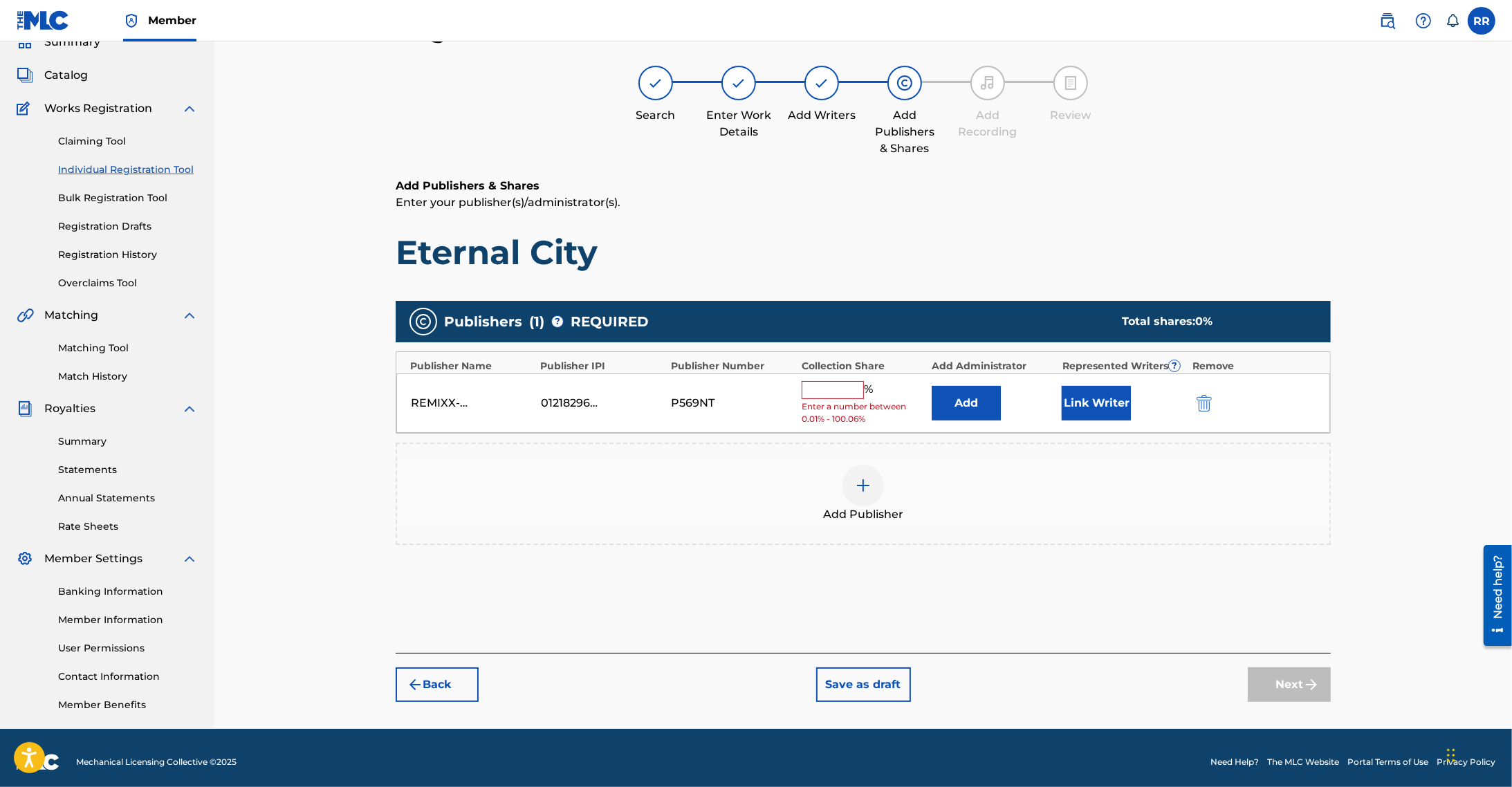
click at [845, 385] on input "text" at bounding box center [832, 390] width 63 height 18
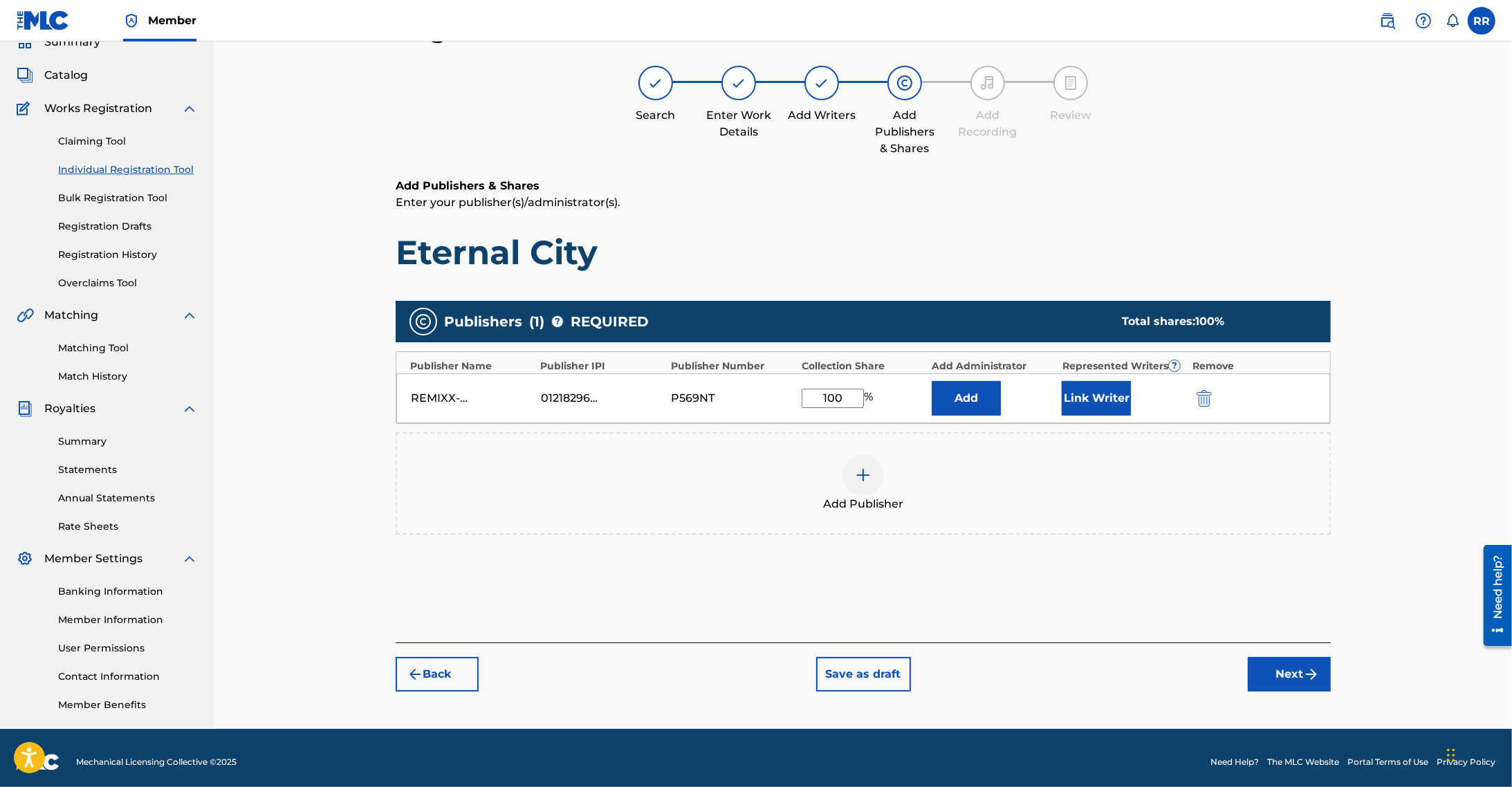
type input "100"
click at [949, 402] on button "Add" at bounding box center [966, 397] width 69 height 34
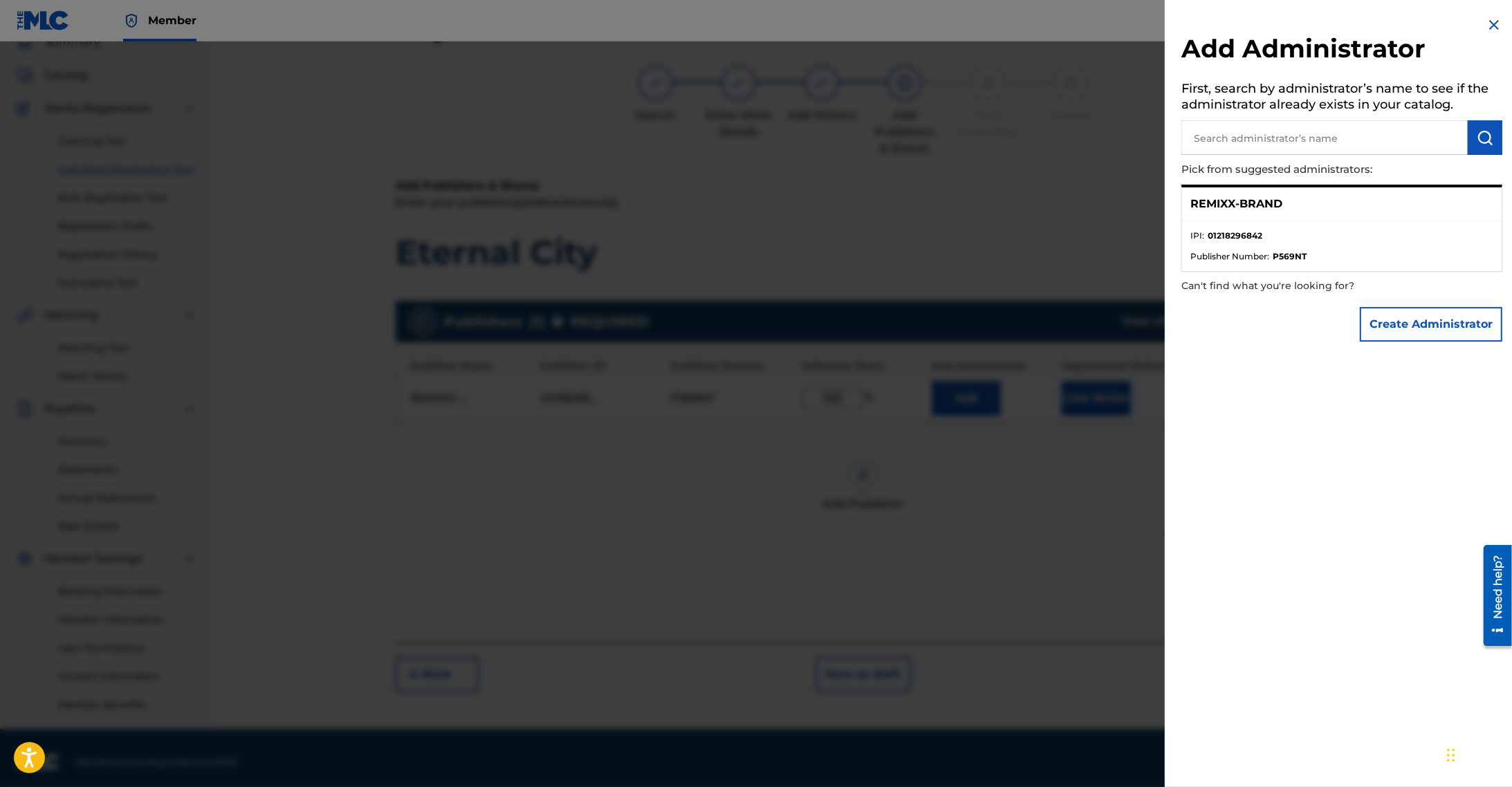
click at [1489, 14] on div "Add Administrator First, search by administrator’s name to see if the administr…" at bounding box center [1342, 393] width 354 height 787
click at [1487, 26] on img at bounding box center [1494, 25] width 17 height 17
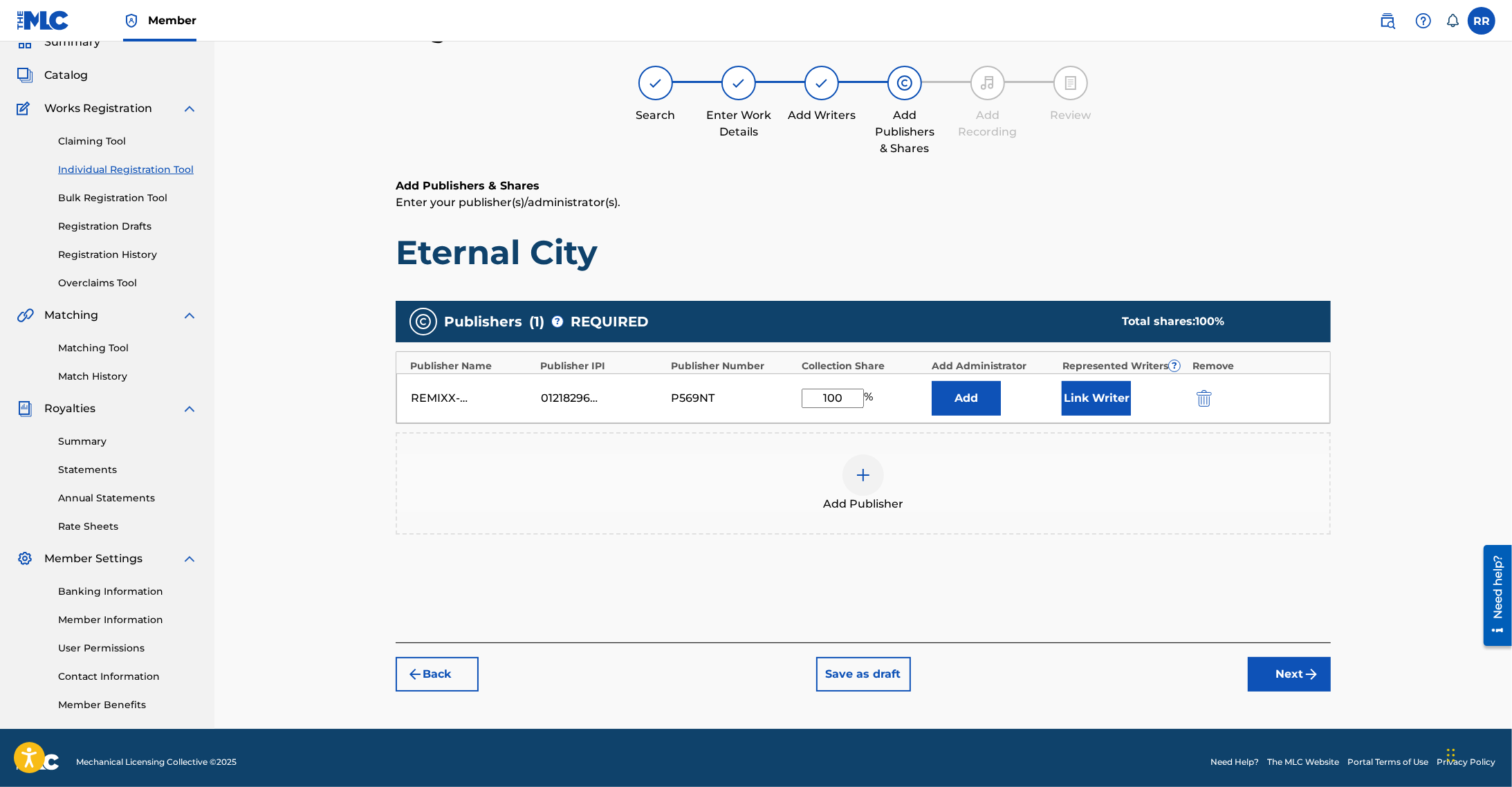
click at [1087, 402] on button "Link Writer" at bounding box center [1096, 397] width 69 height 34
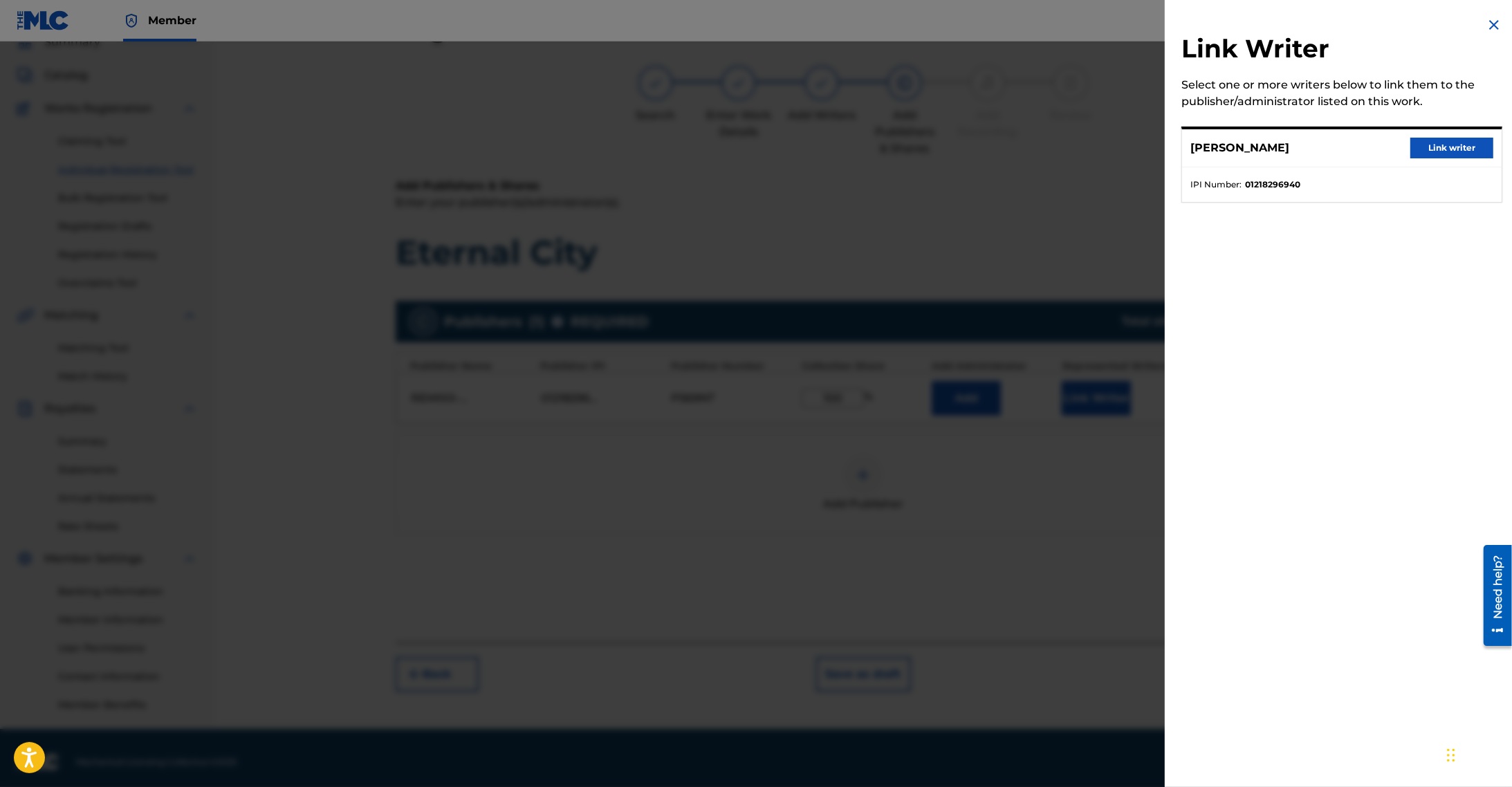
click at [1446, 139] on button "Link writer" at bounding box center [1451, 148] width 83 height 21
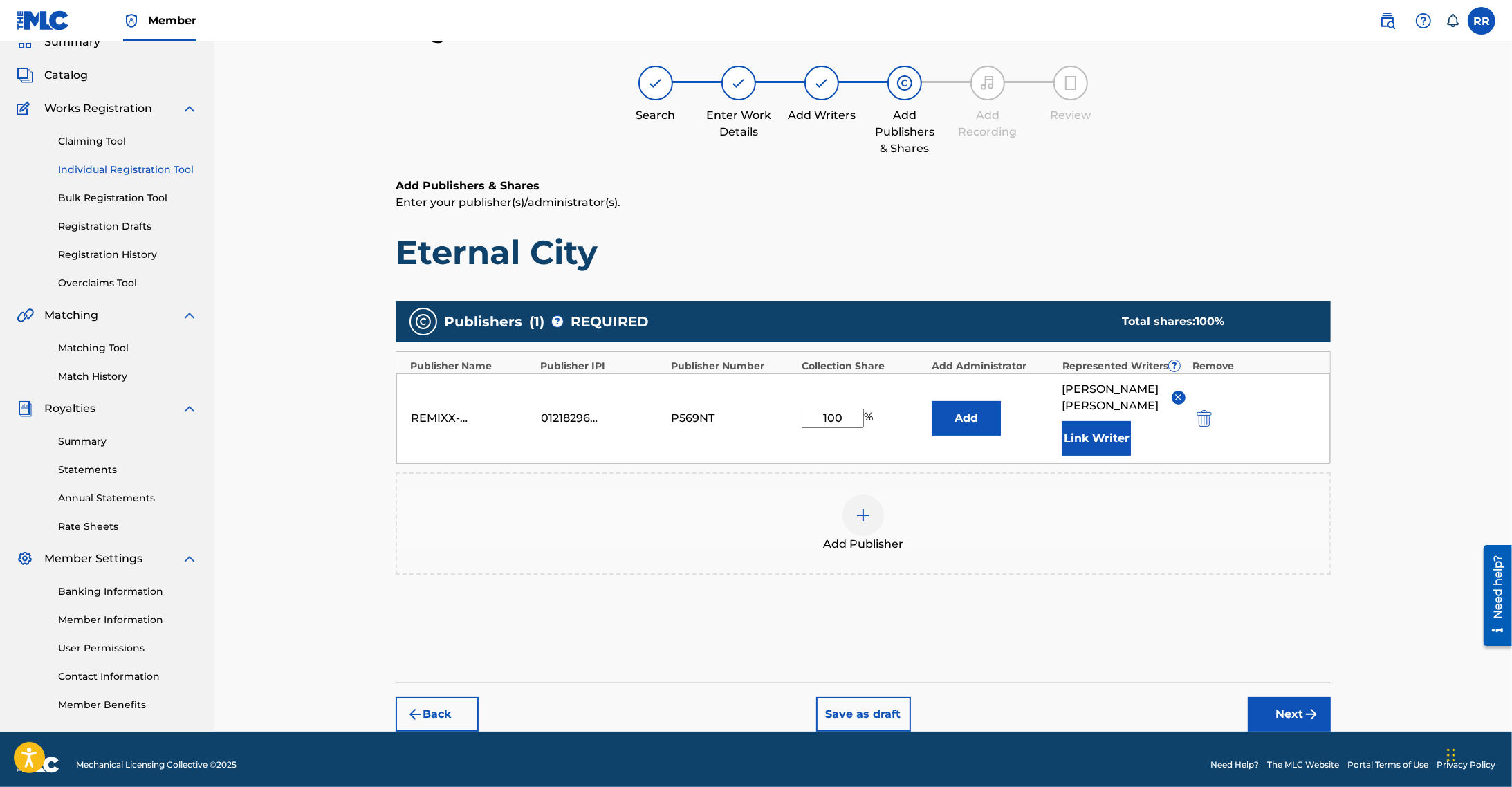
click at [957, 406] on button "Add" at bounding box center [966, 418] width 69 height 34
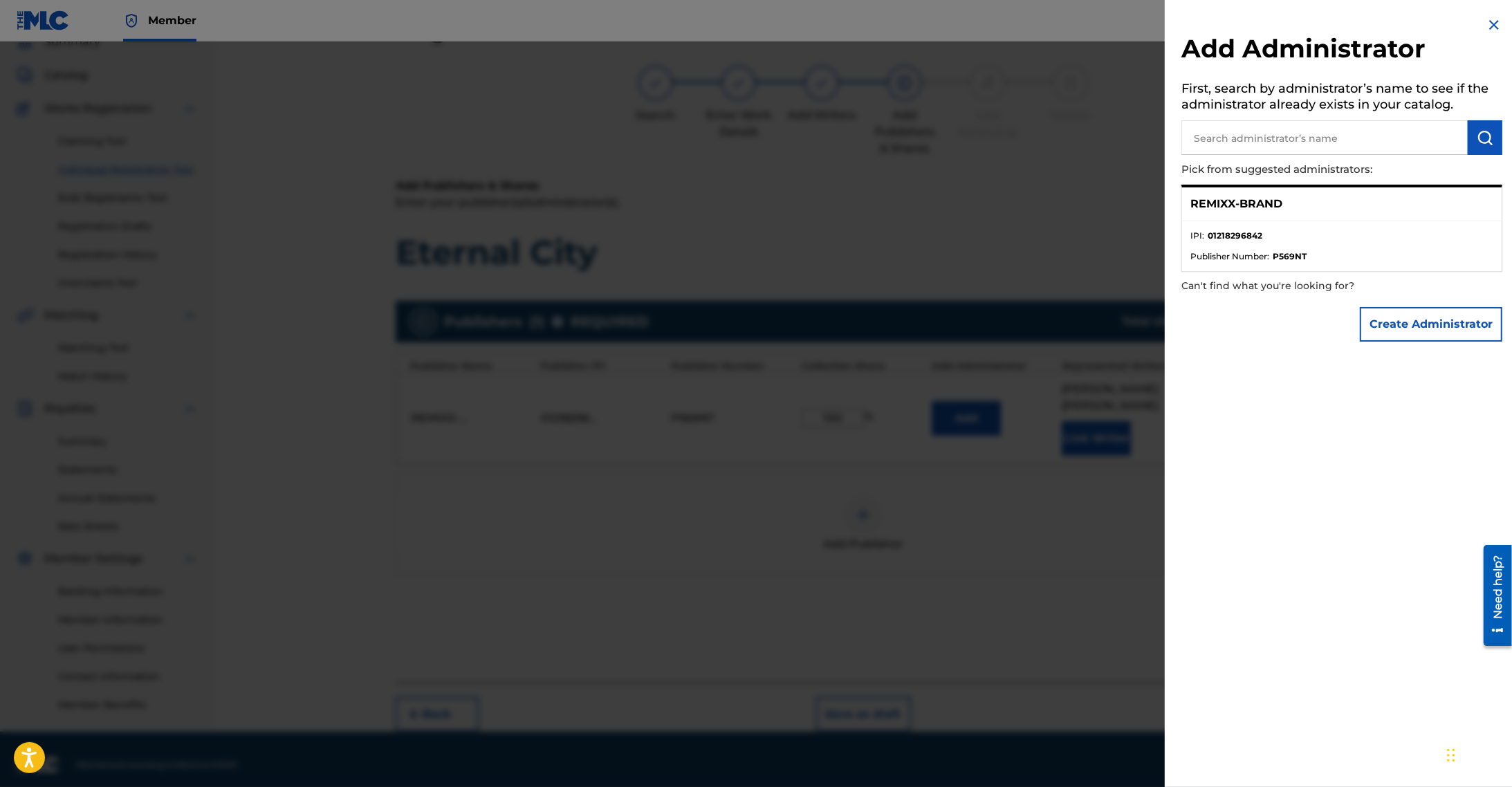
click at [1273, 221] on ul "IPI : 01218296842 Publisher Number : P569NT" at bounding box center [1342, 246] width 320 height 50
click at [1272, 205] on p "REMIXX-BRAND" at bounding box center [1236, 204] width 92 height 17
click at [1329, 234] on li "IPI : 01218296842" at bounding box center [1342, 240] width 303 height 21
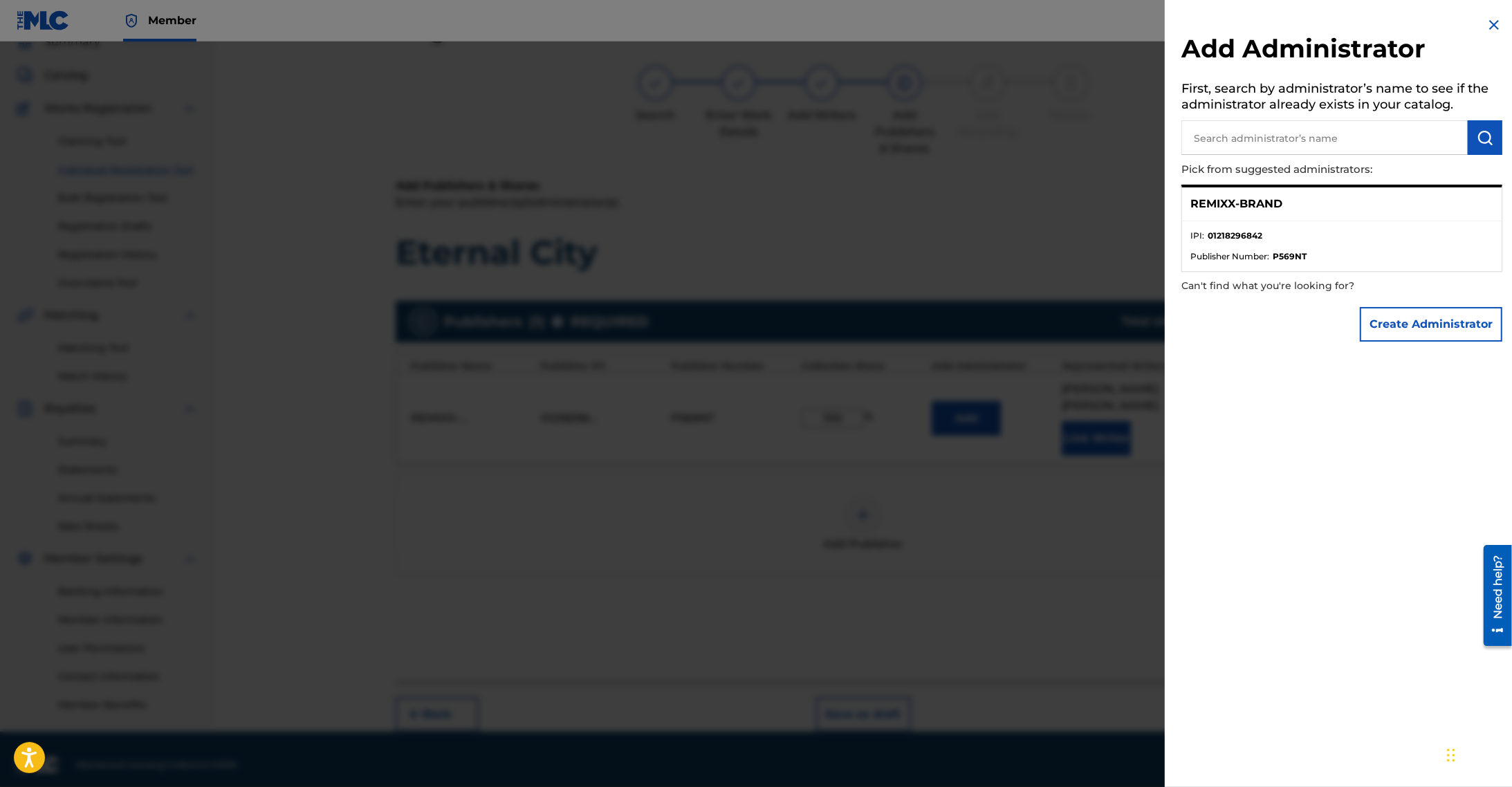
click at [1486, 26] on img at bounding box center [1494, 25] width 17 height 17
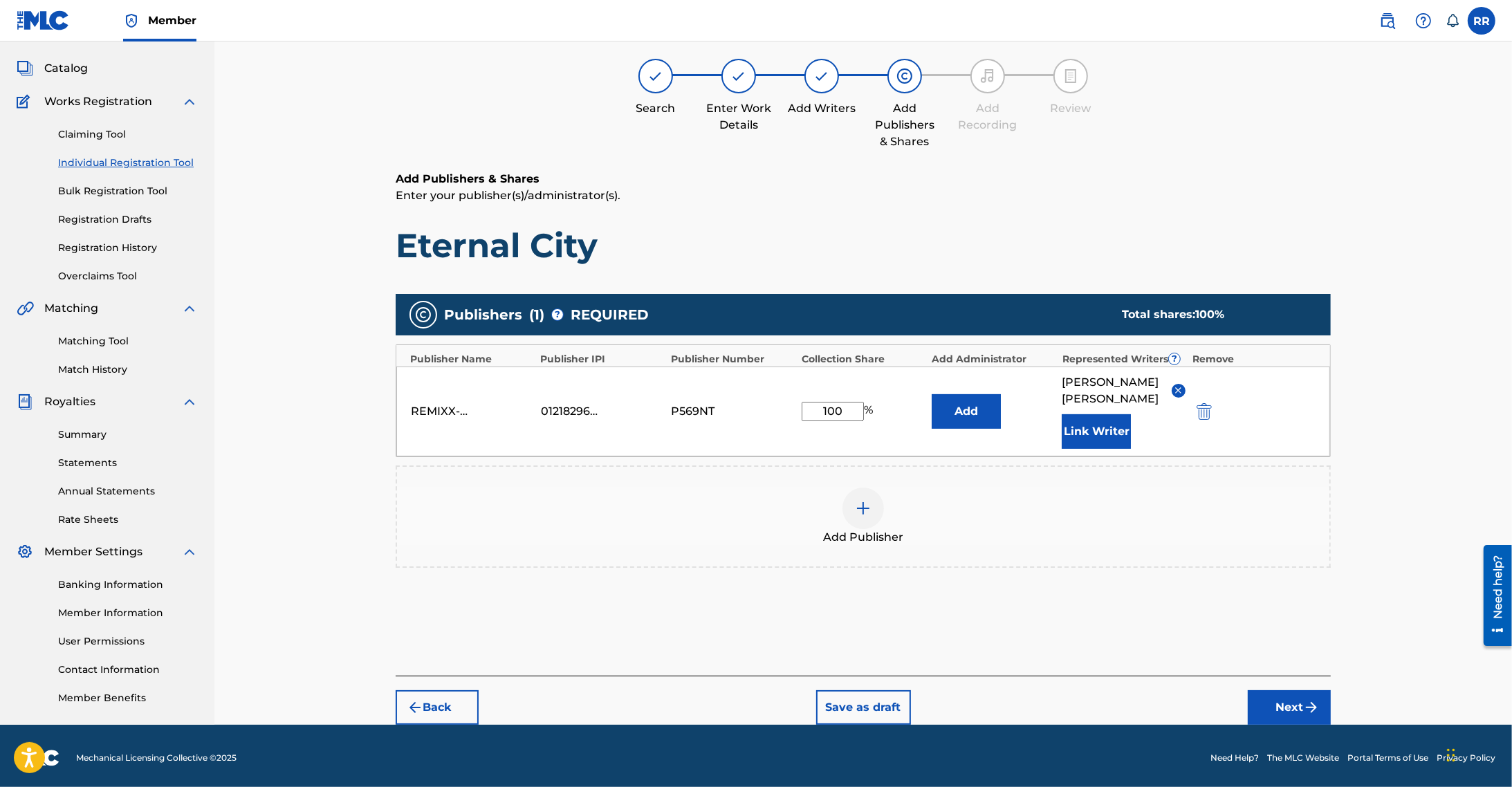
scroll to position [70, 0]
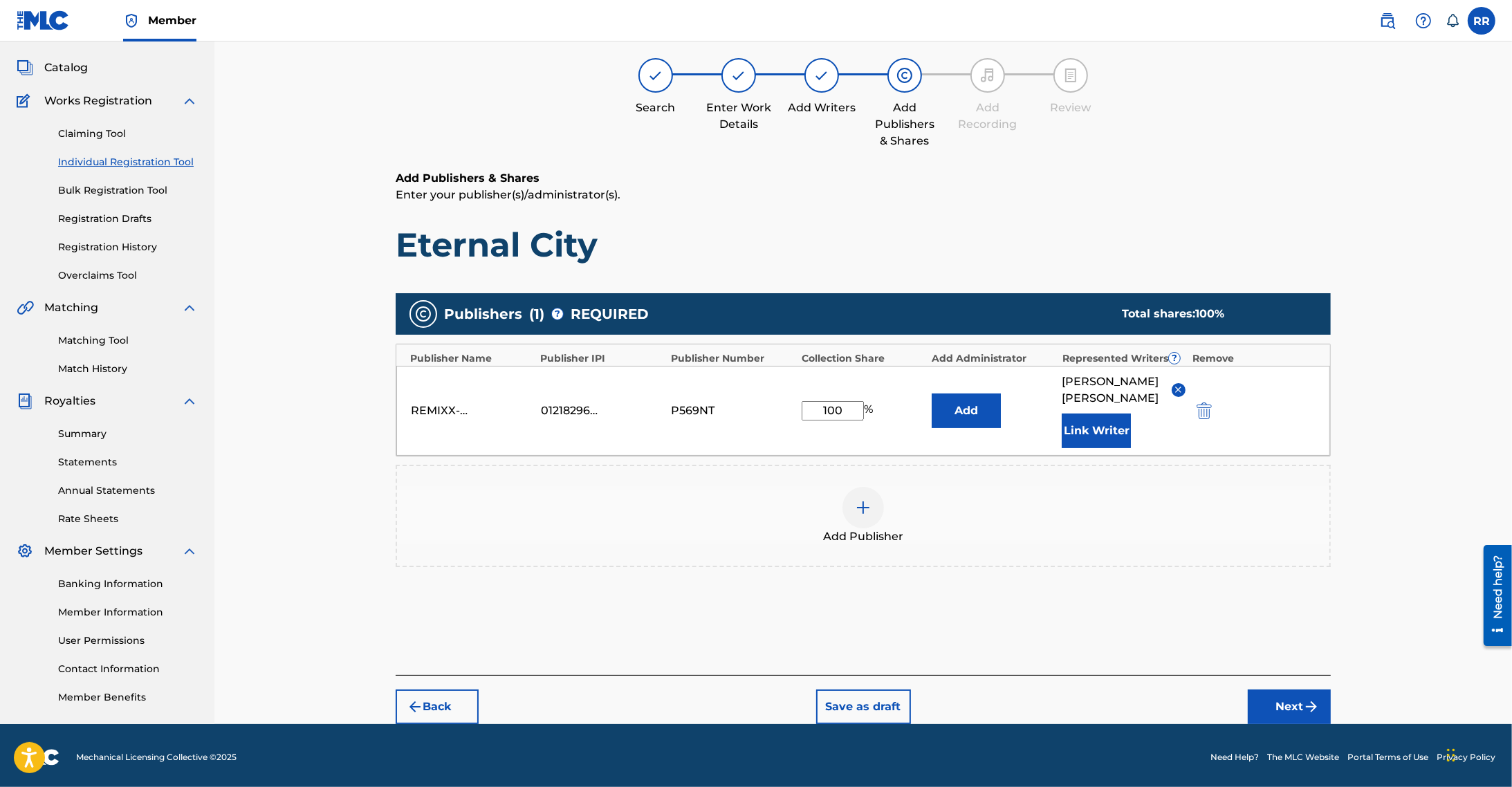
click at [1299, 691] on button "Next" at bounding box center [1289, 706] width 83 height 34
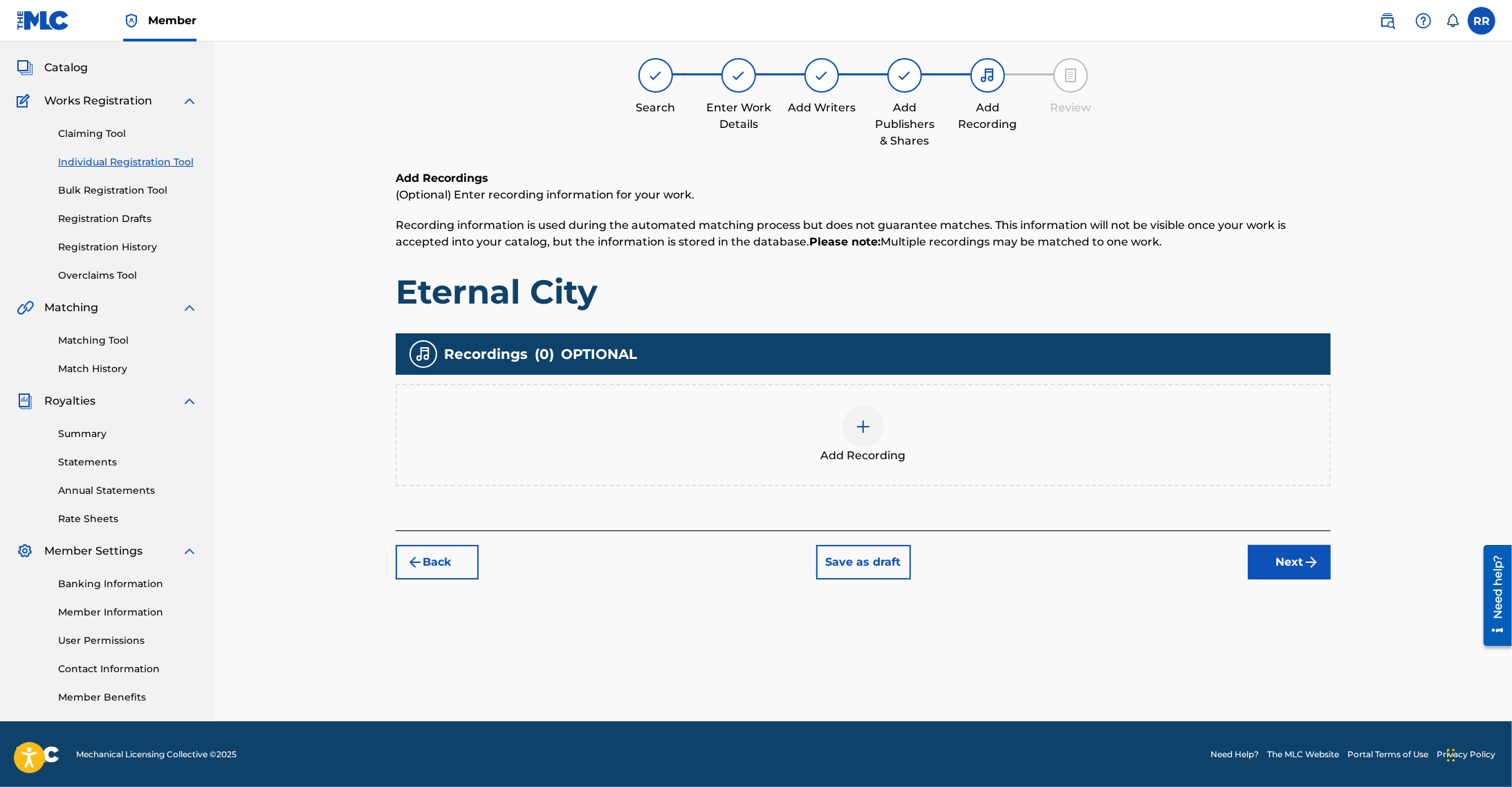
scroll to position [63, 0]
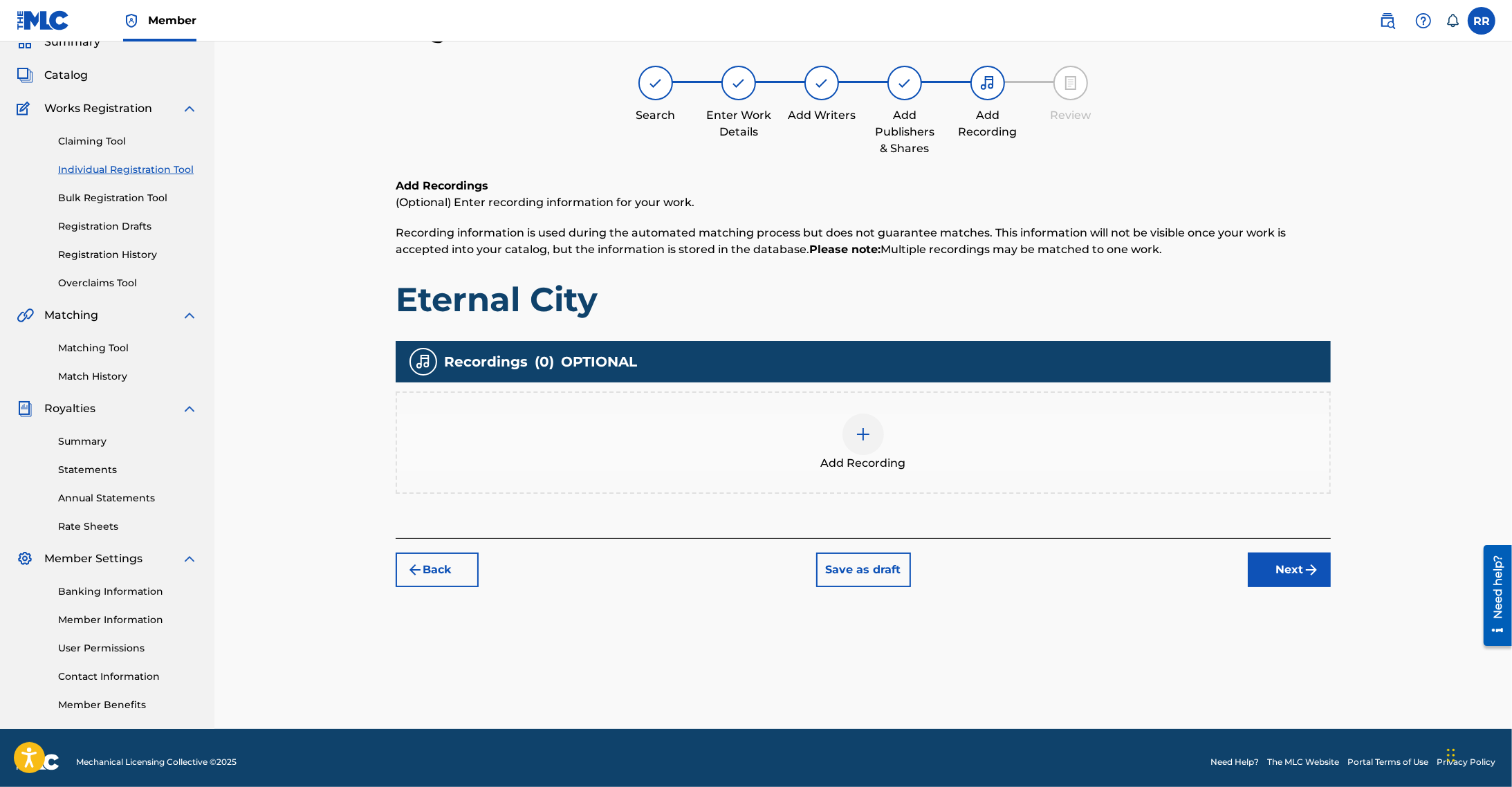
click at [845, 448] on div "Add Recording" at bounding box center [863, 442] width 933 height 58
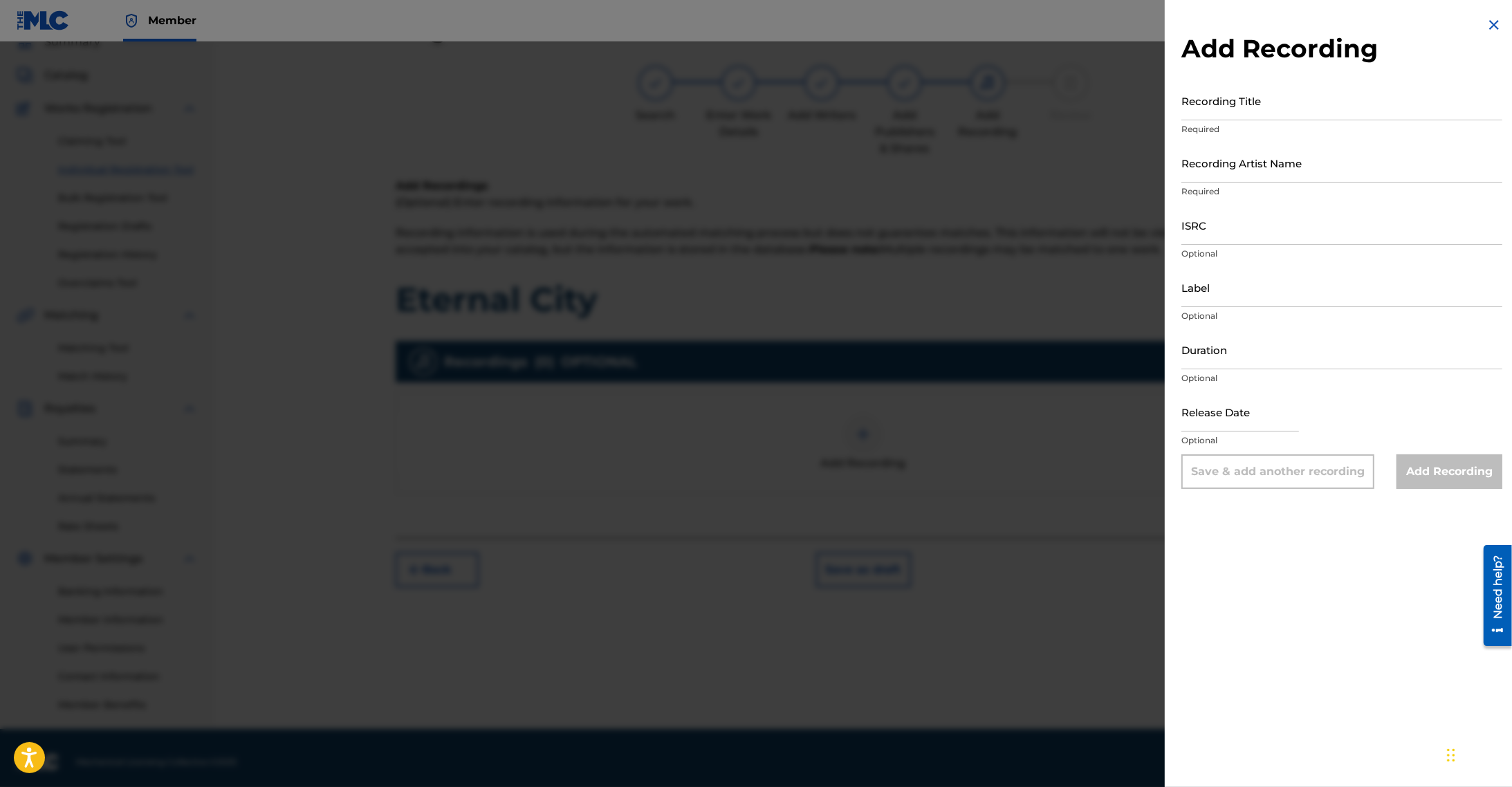
click at [1236, 112] on input "Recording Title" at bounding box center [1342, 100] width 321 height 39
paste input "Eternal City"
type input "Eternal City"
click at [1232, 174] on input "Recording Artist Name" at bounding box center [1342, 162] width 321 height 39
type input "REMIXX-BRAND"
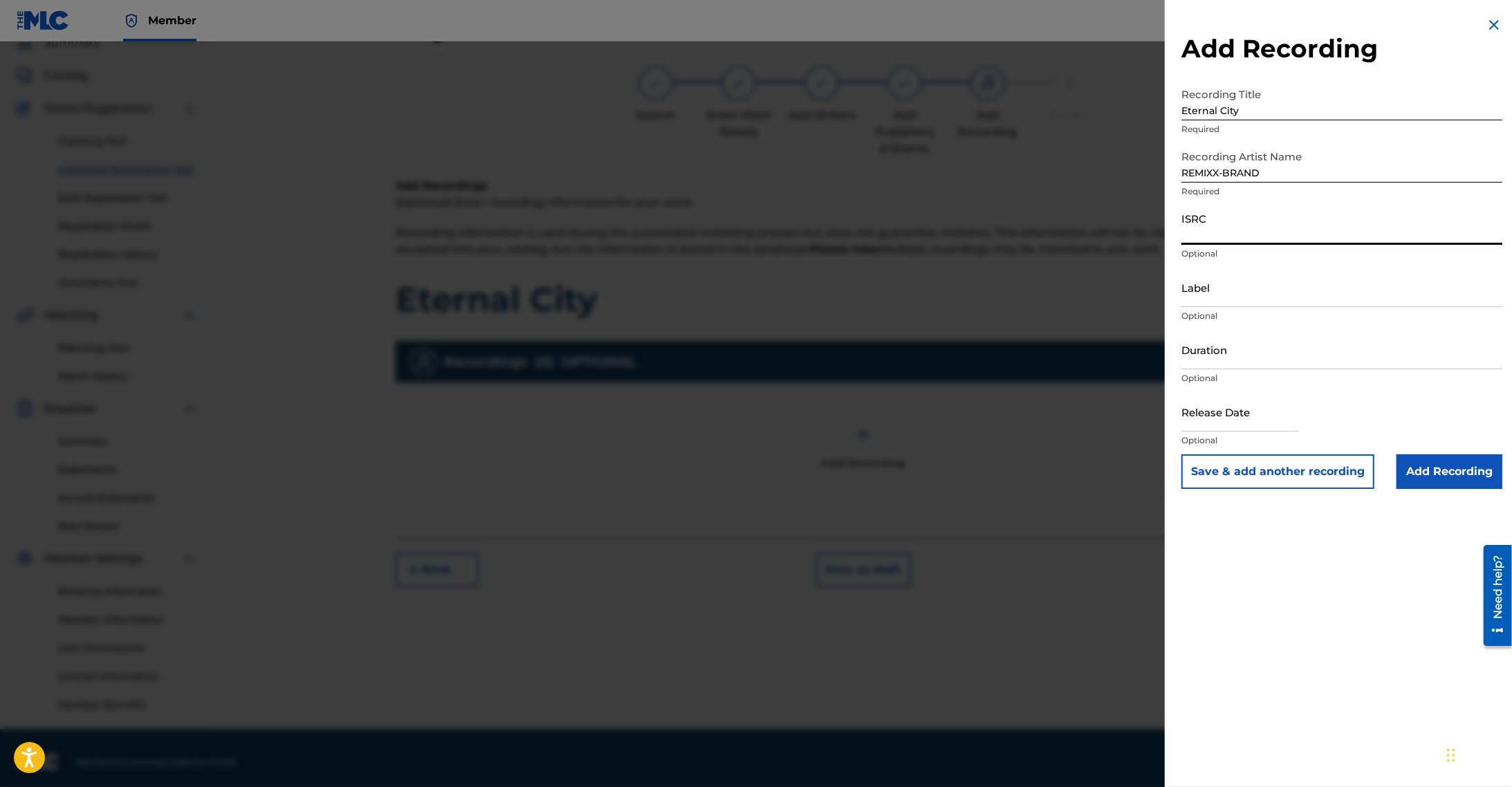
click at [1226, 242] on input "ISRC" at bounding box center [1342, 224] width 321 height 39
paste input "QZZ7K2546699"
type input "QZZ7K2546699"
click at [1267, 416] on input "text" at bounding box center [1240, 411] width 118 height 39
select select "7"
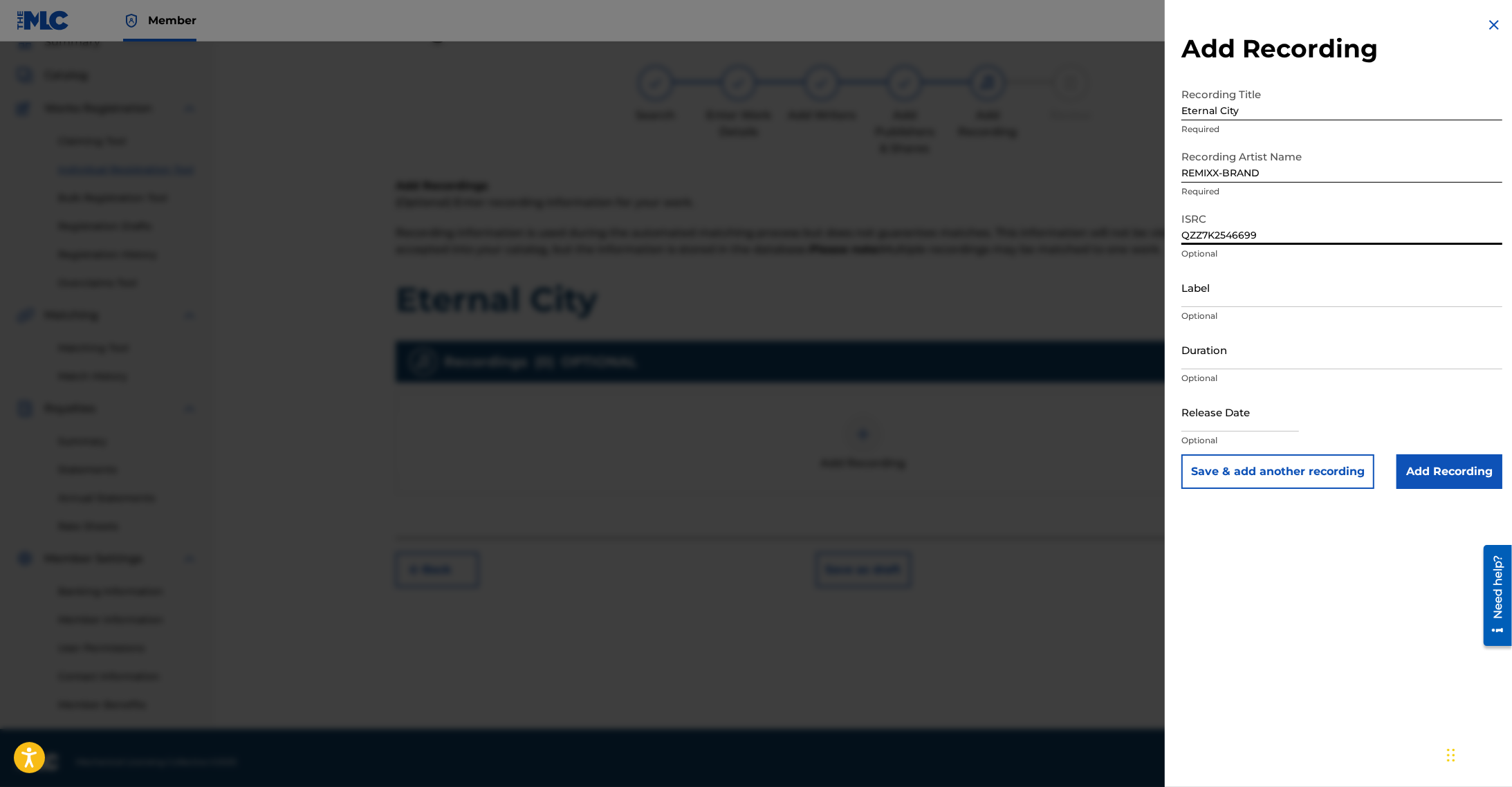
select select "2025"
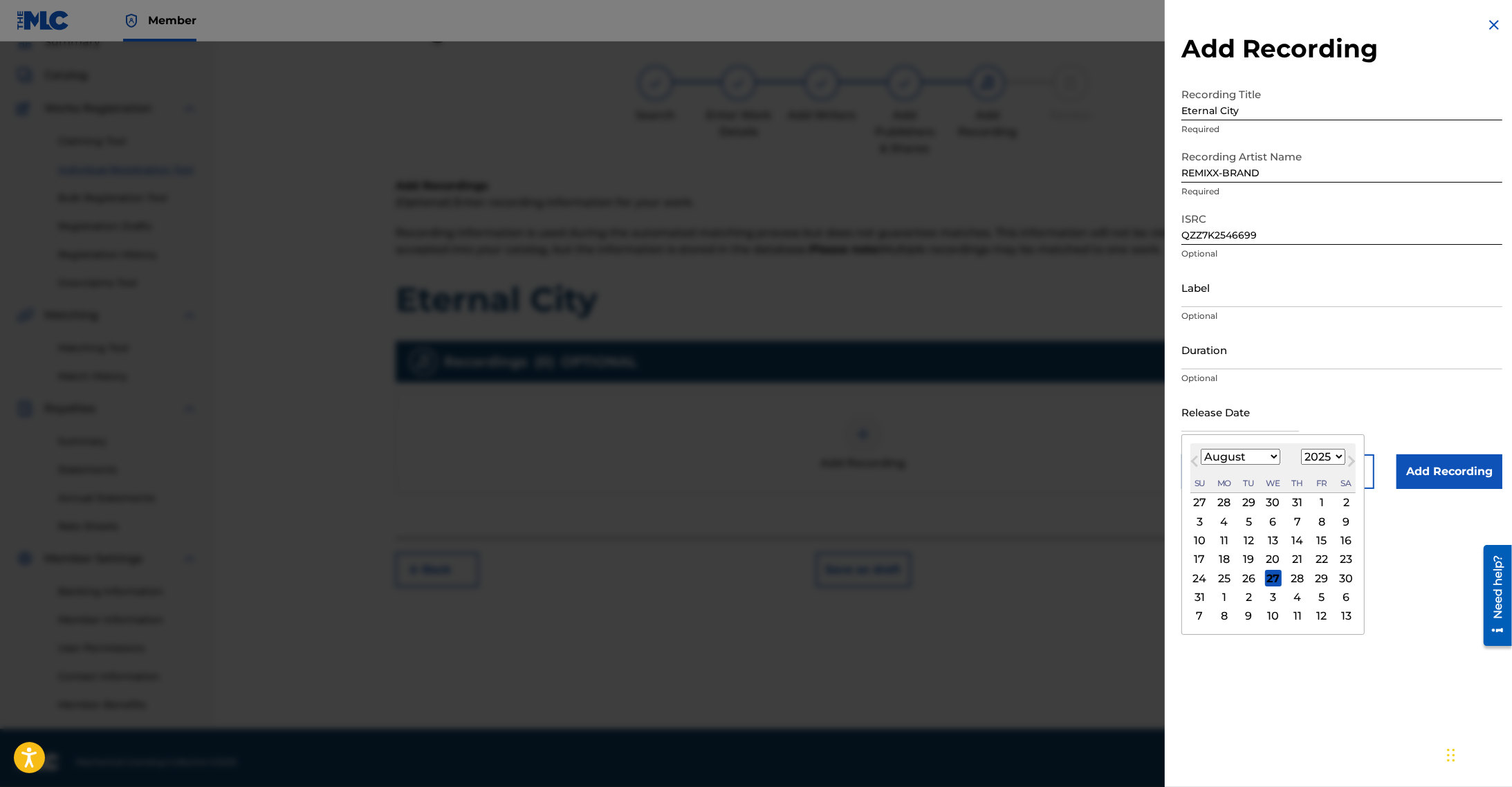
click at [1267, 416] on input "text" at bounding box center [1240, 411] width 118 height 39
click at [1349, 560] on div "23" at bounding box center [1346, 559] width 17 height 17
type input "August 23 2025"
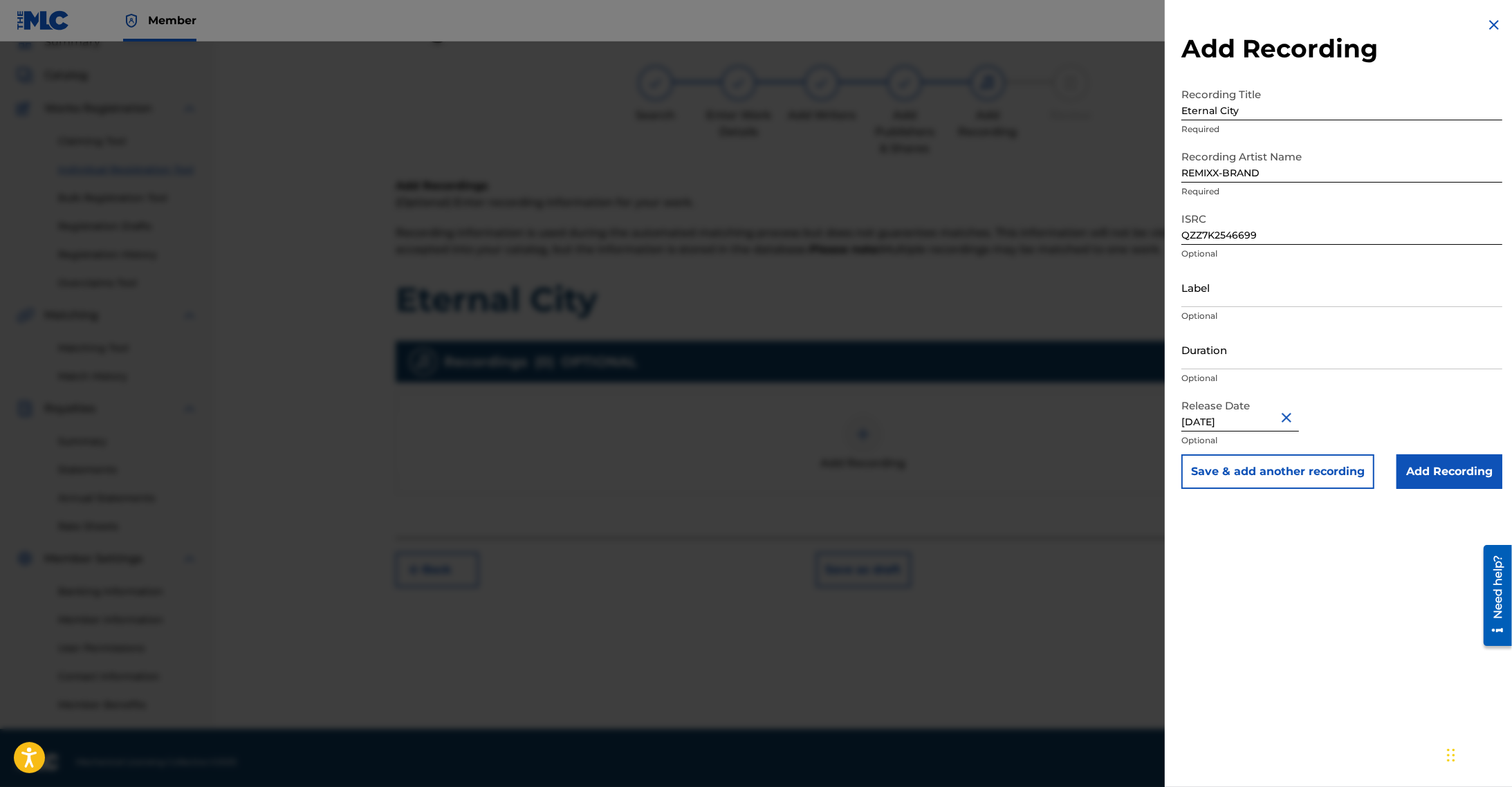
click at [1444, 467] on input "Add Recording" at bounding box center [1449, 471] width 106 height 34
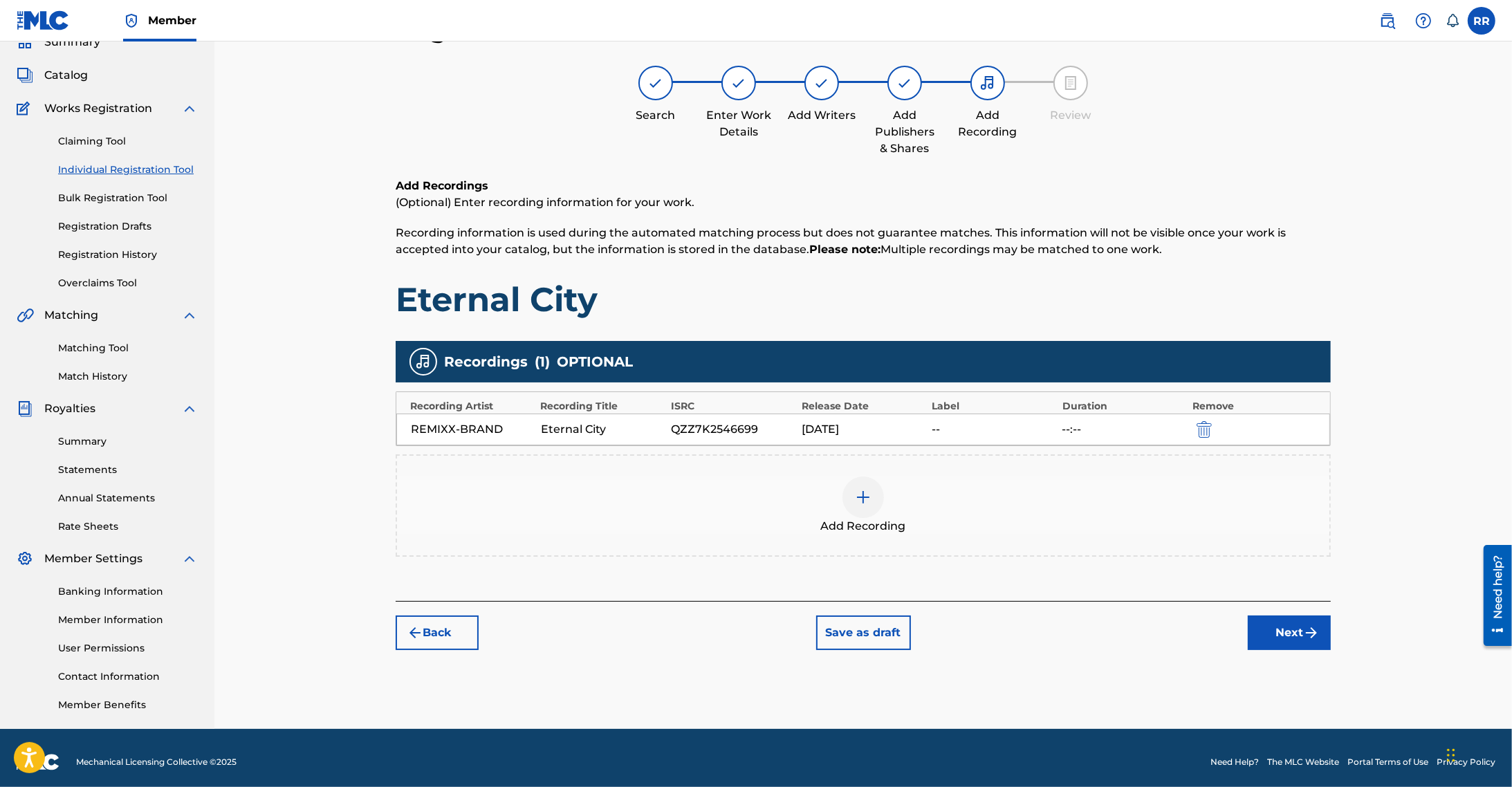
click at [1281, 623] on button "Next" at bounding box center [1289, 632] width 83 height 34
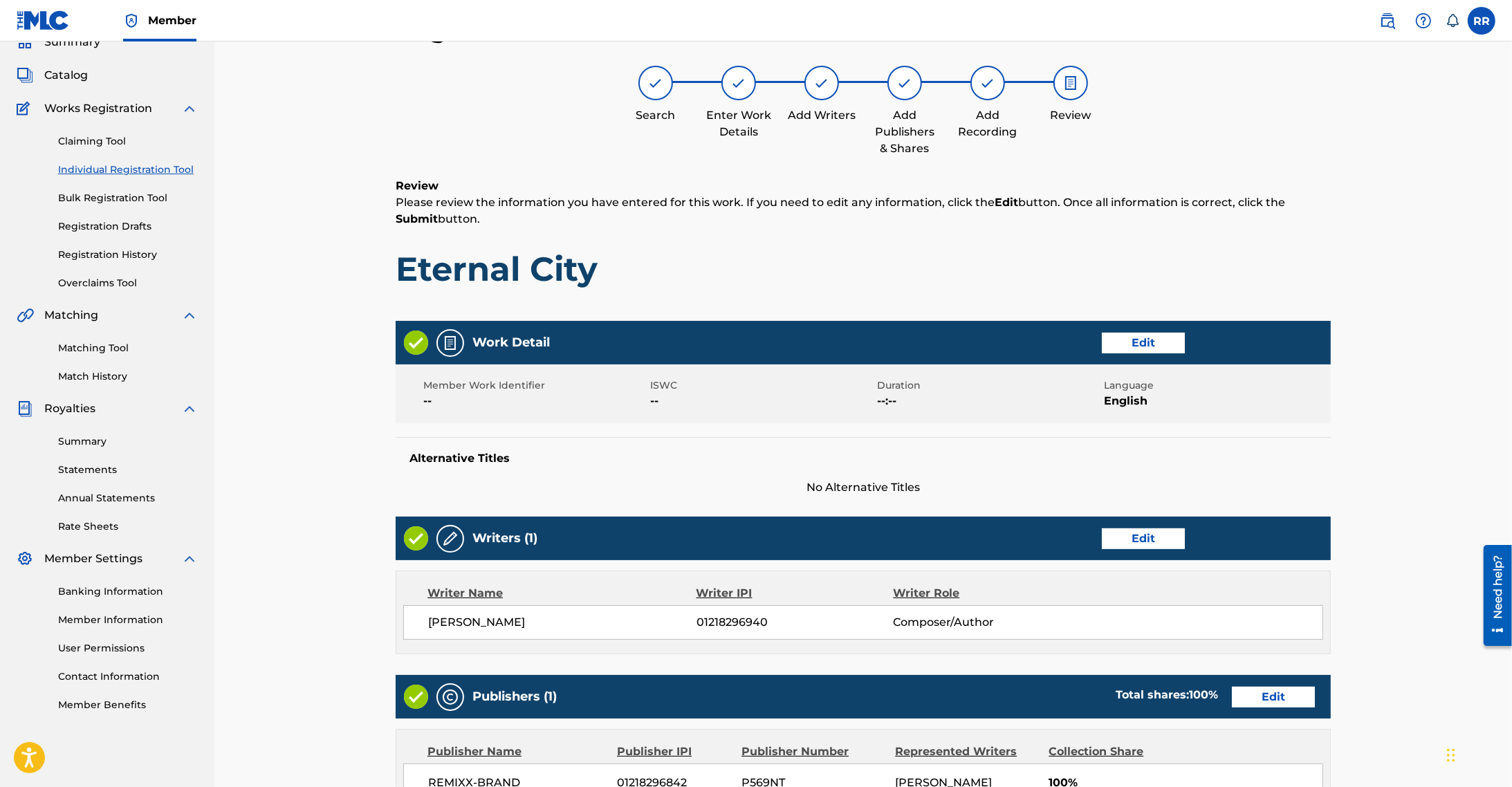
scroll to position [382, 0]
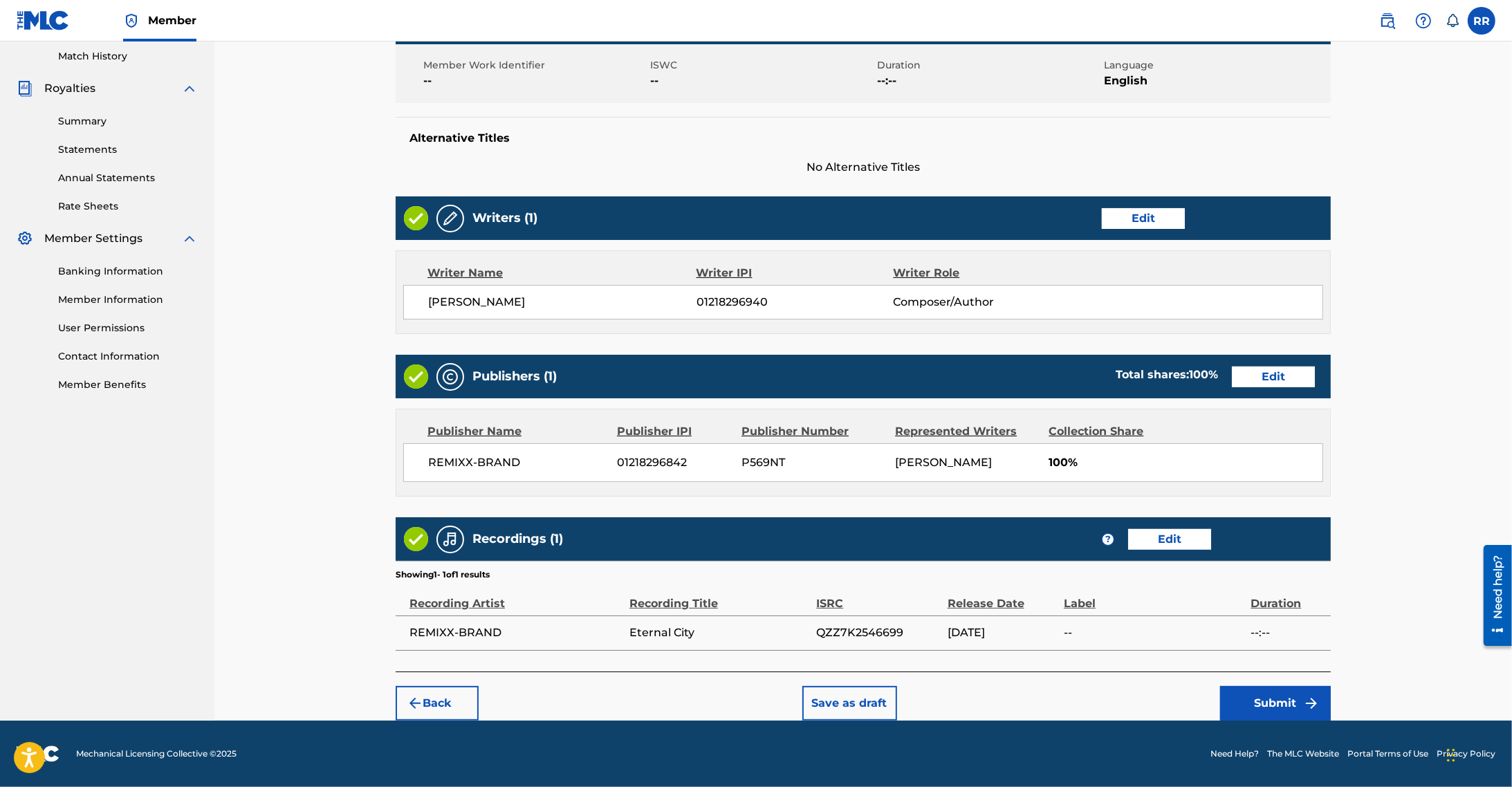
click at [1269, 706] on button "Submit" at bounding box center [1275, 703] width 111 height 34
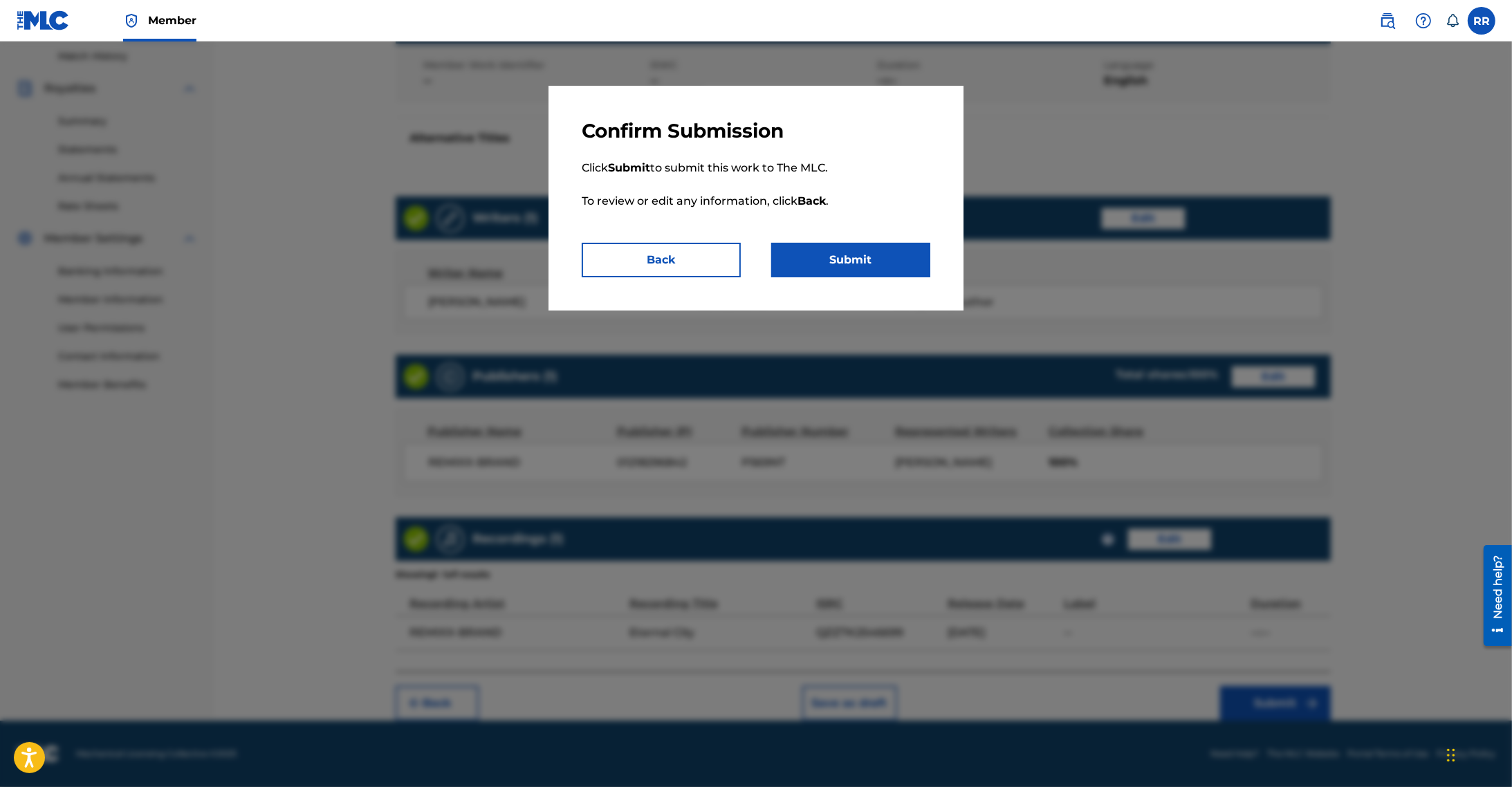
click at [873, 255] on button "Submit" at bounding box center [851, 260] width 159 height 34
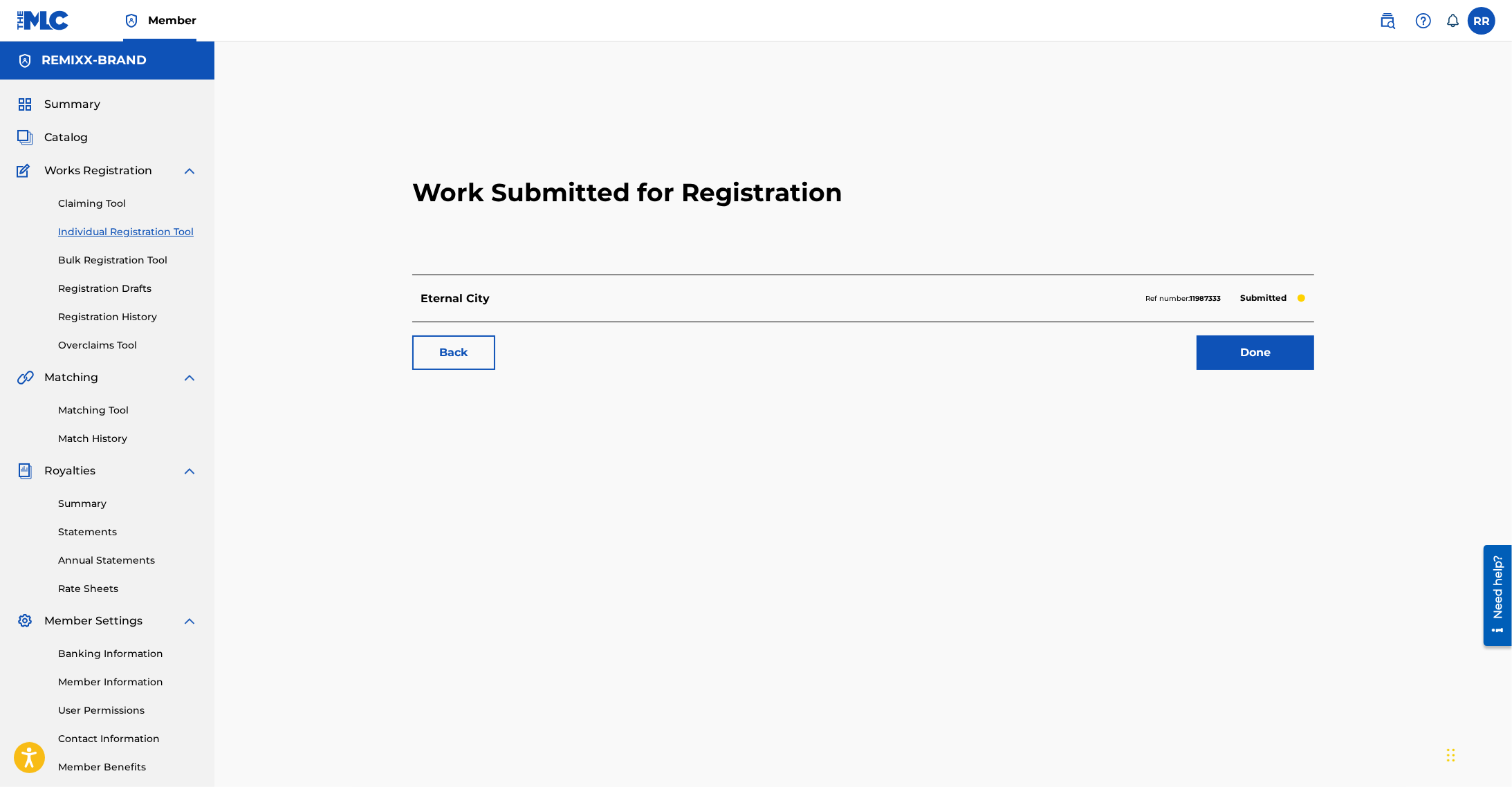
click at [1263, 346] on link "Done" at bounding box center [1255, 352] width 118 height 34
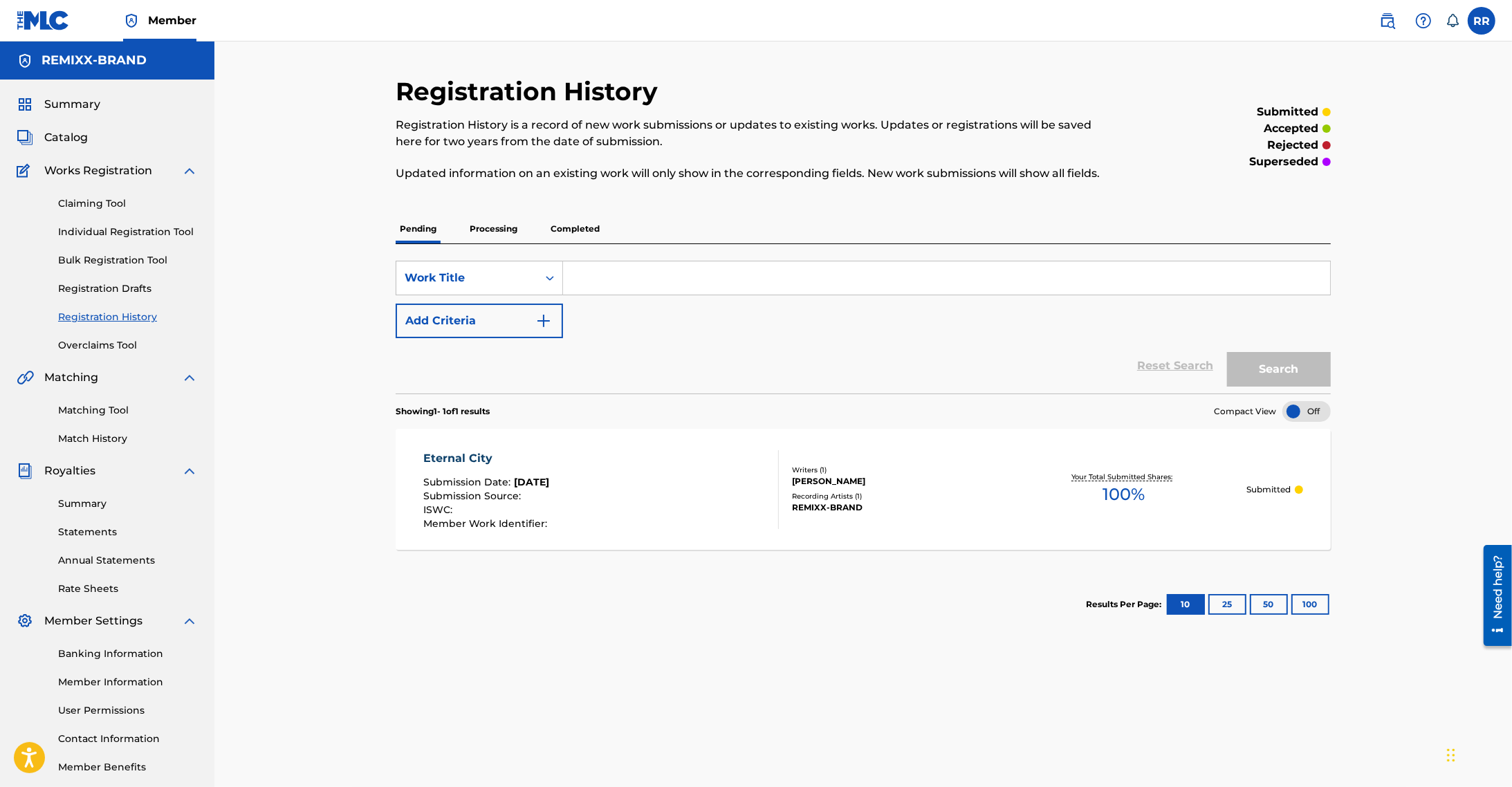
click at [510, 232] on p "Processing" at bounding box center [493, 229] width 56 height 29
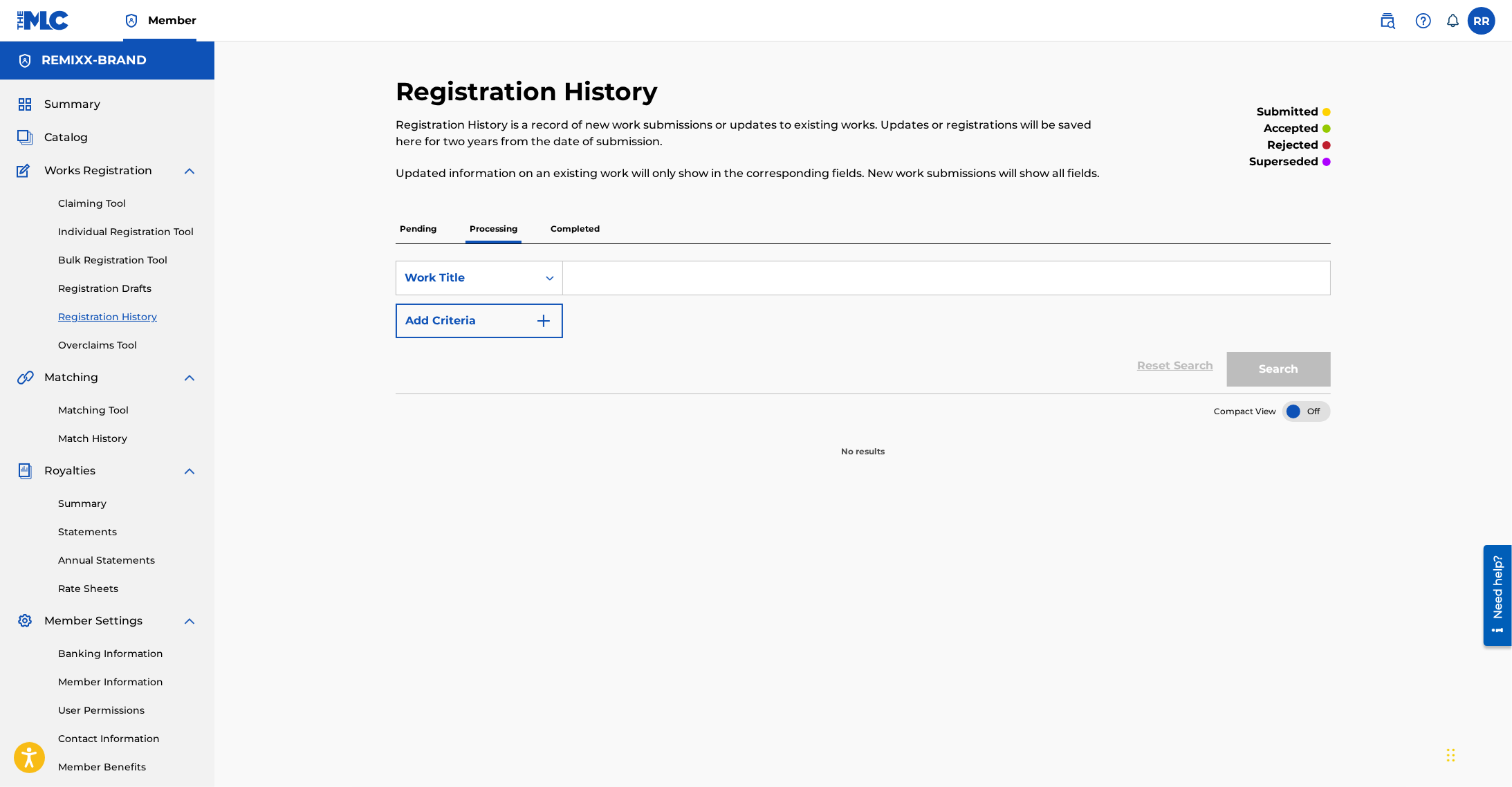
click at [561, 225] on p "Completed" at bounding box center [574, 229] width 58 height 29
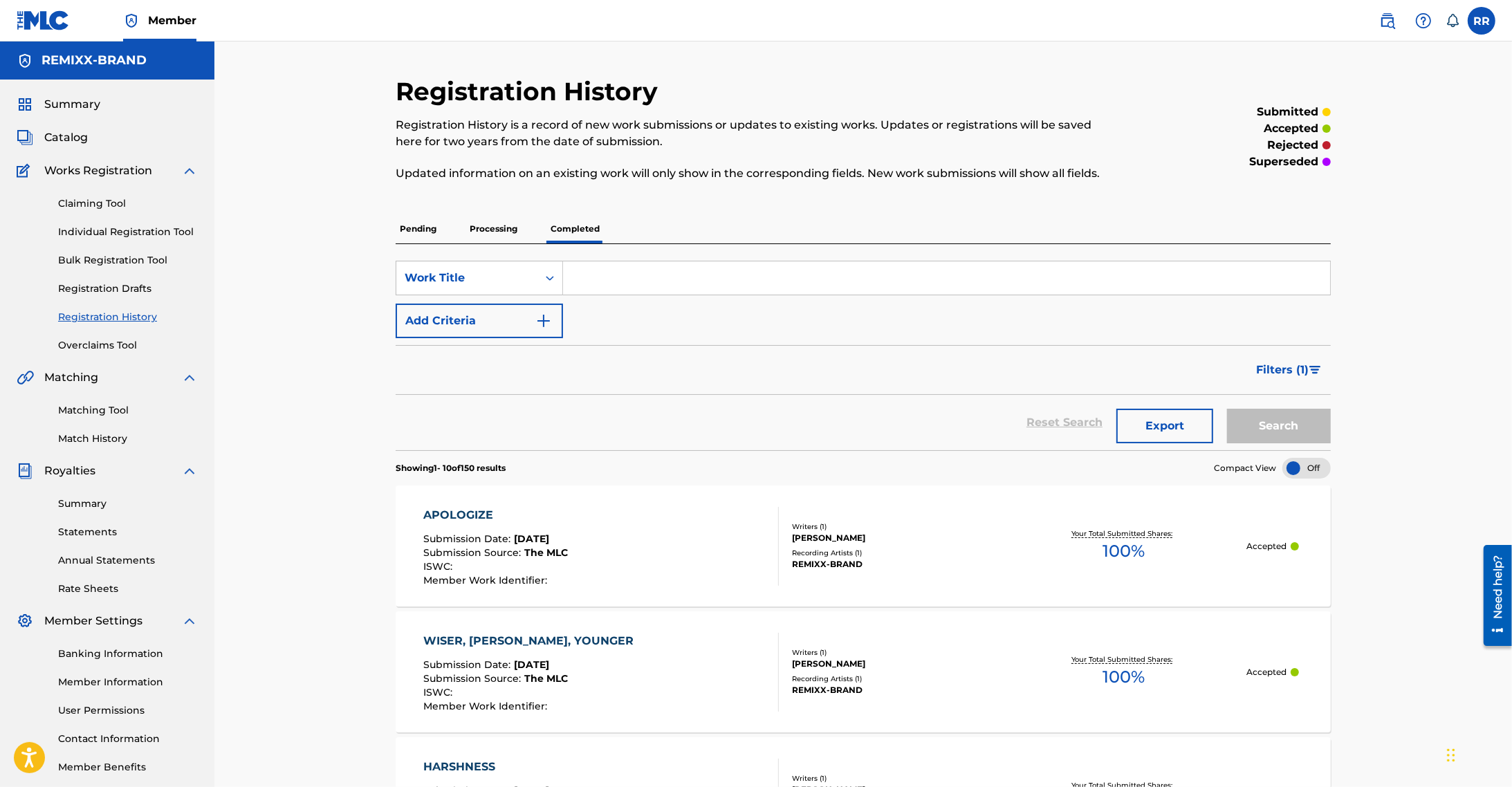
click at [424, 226] on p "Pending" at bounding box center [418, 229] width 45 height 29
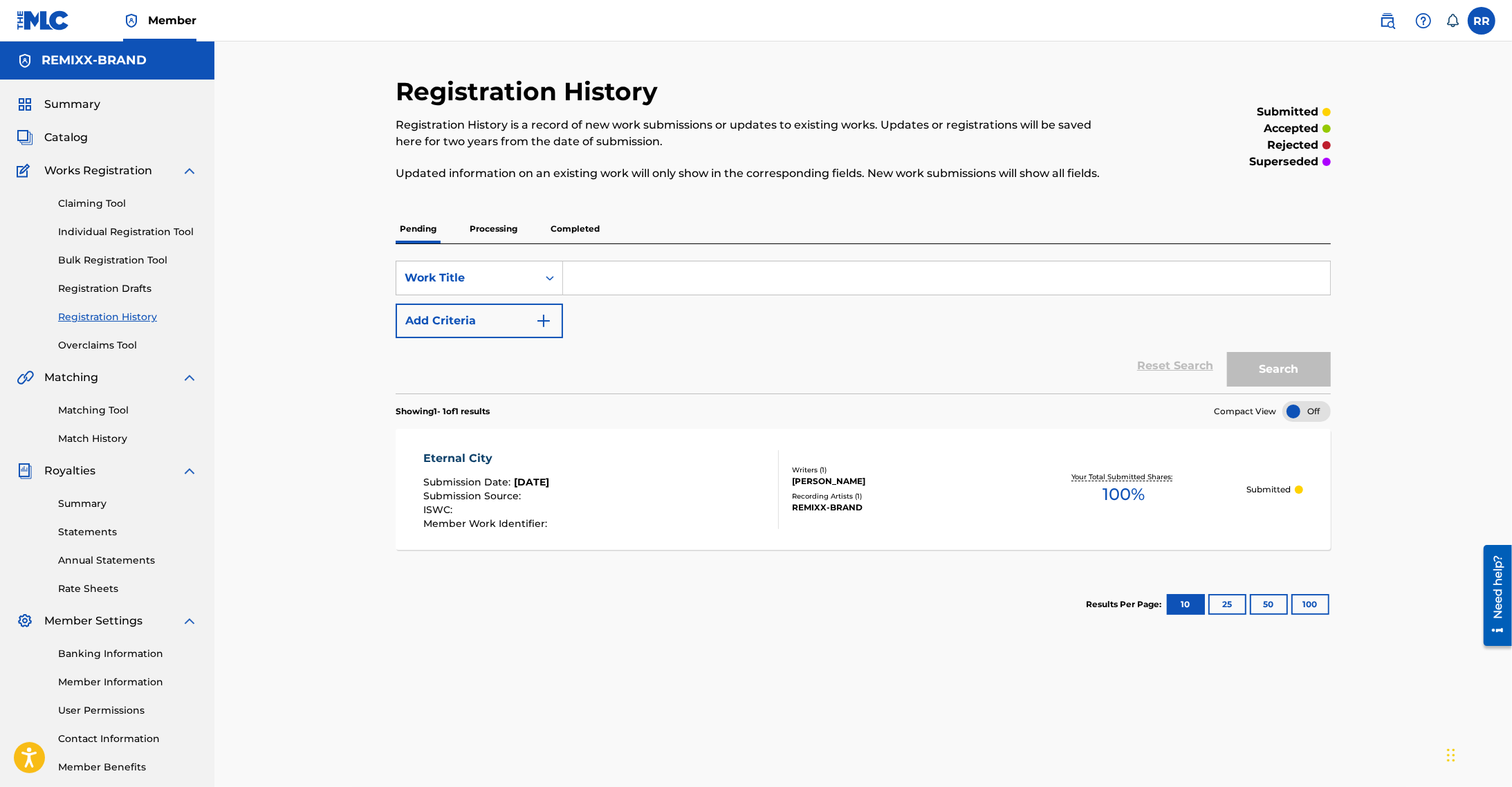
click at [81, 106] on span "Summary" at bounding box center [72, 104] width 56 height 17
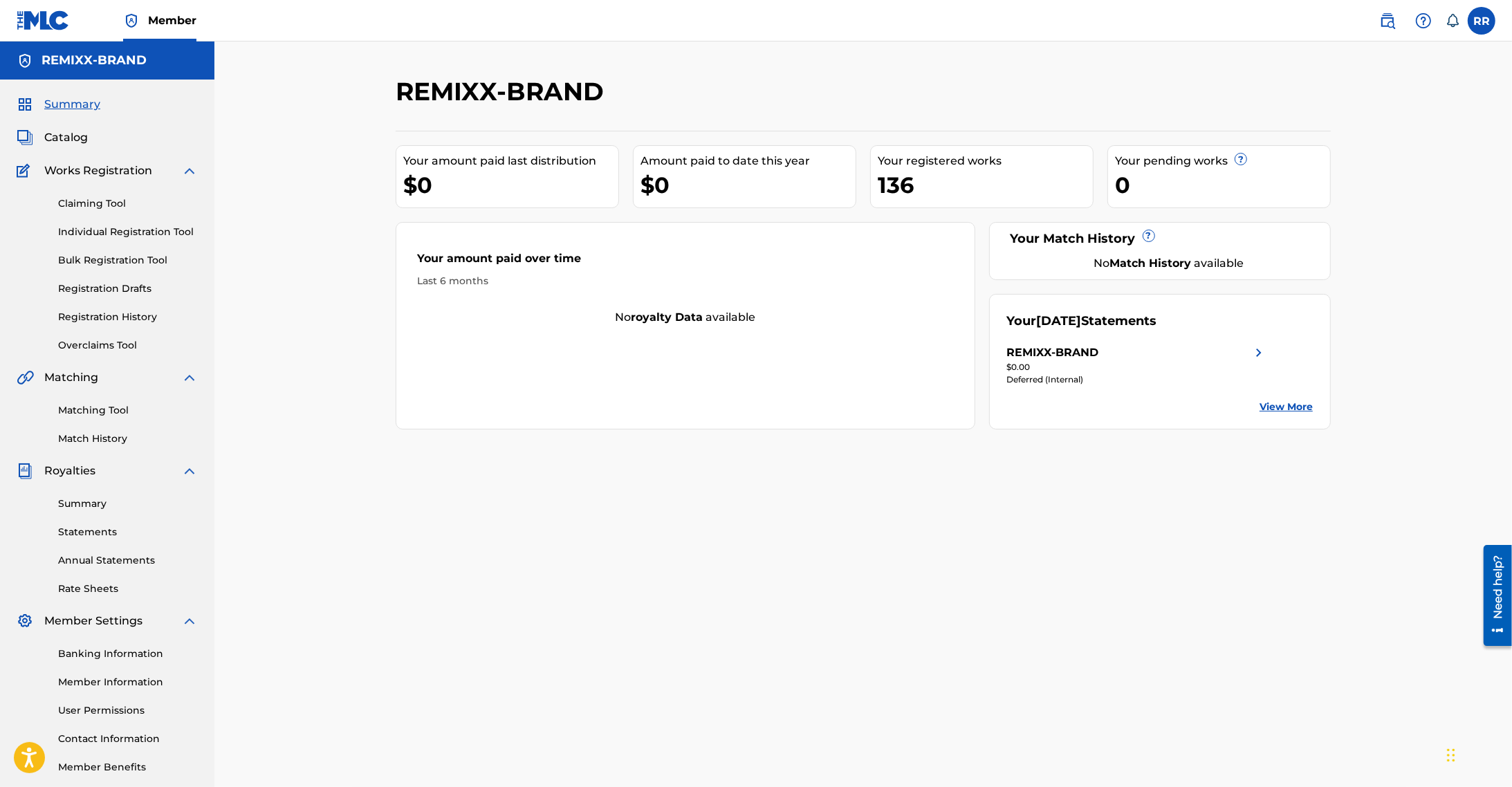
click at [1253, 354] on img at bounding box center [1259, 353] width 17 height 17
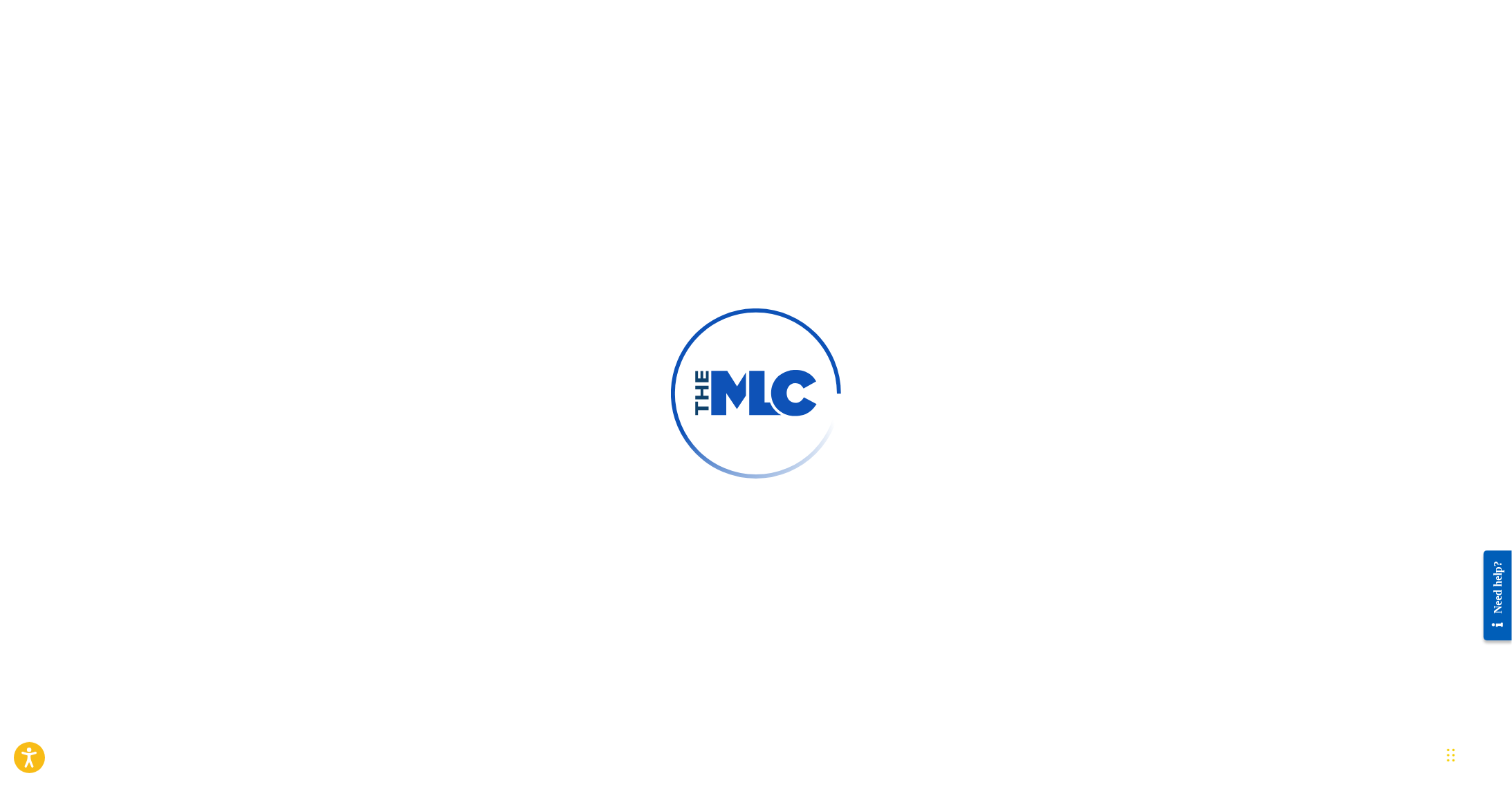
click at [1253, 354] on div at bounding box center [756, 393] width 1512 height 787
